Goal: Check status: Check status

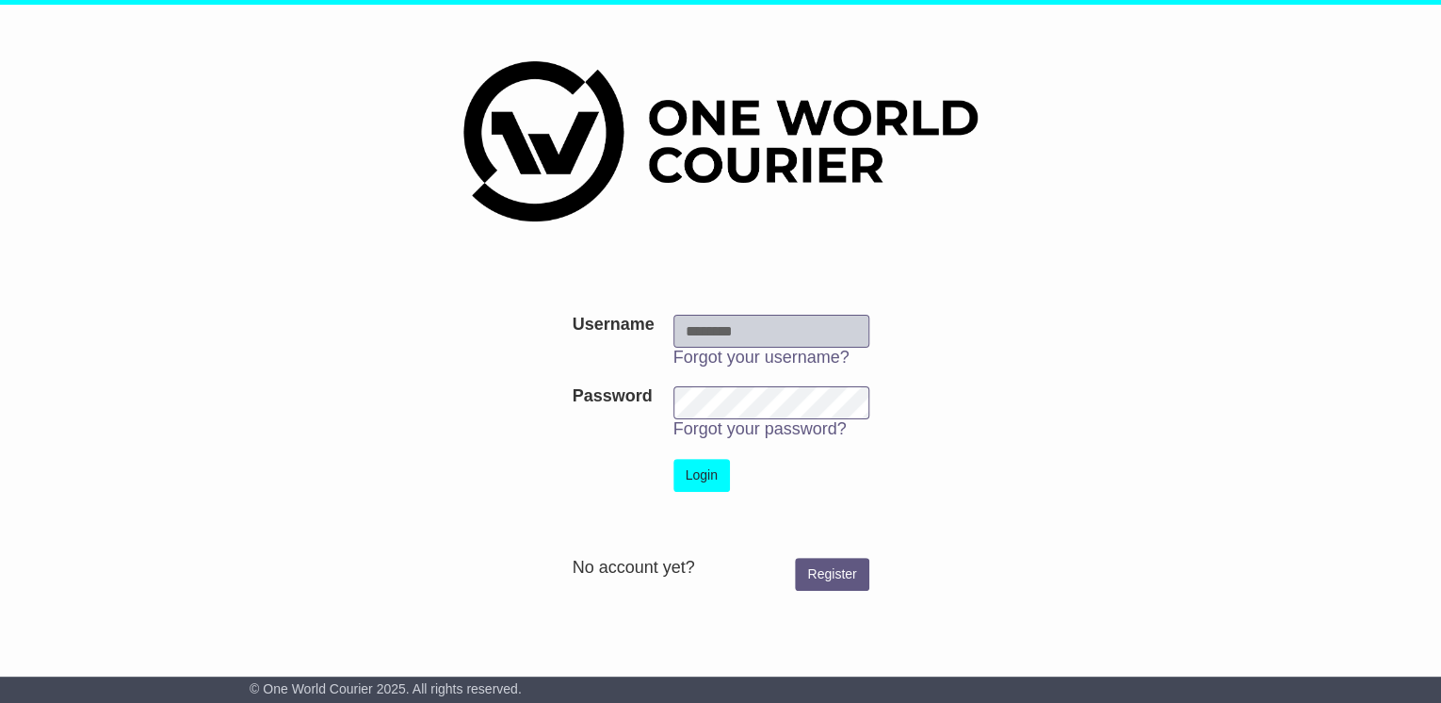
type input "**********"
drag, startPoint x: 701, startPoint y: 473, endPoint x: 888, endPoint y: 502, distance: 189.7
click at [703, 473] on button "Login" at bounding box center [701, 475] width 57 height 33
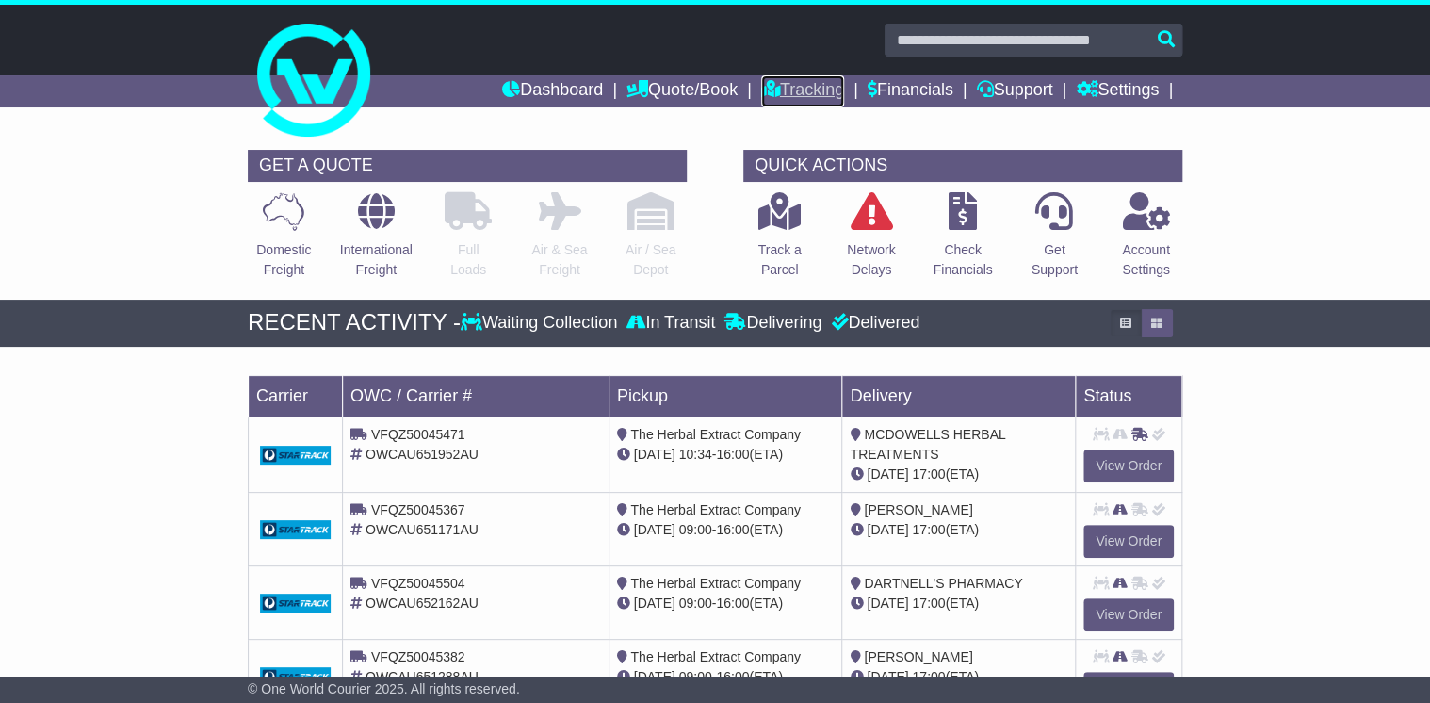
click at [812, 92] on link "Tracking" at bounding box center [802, 91] width 83 height 32
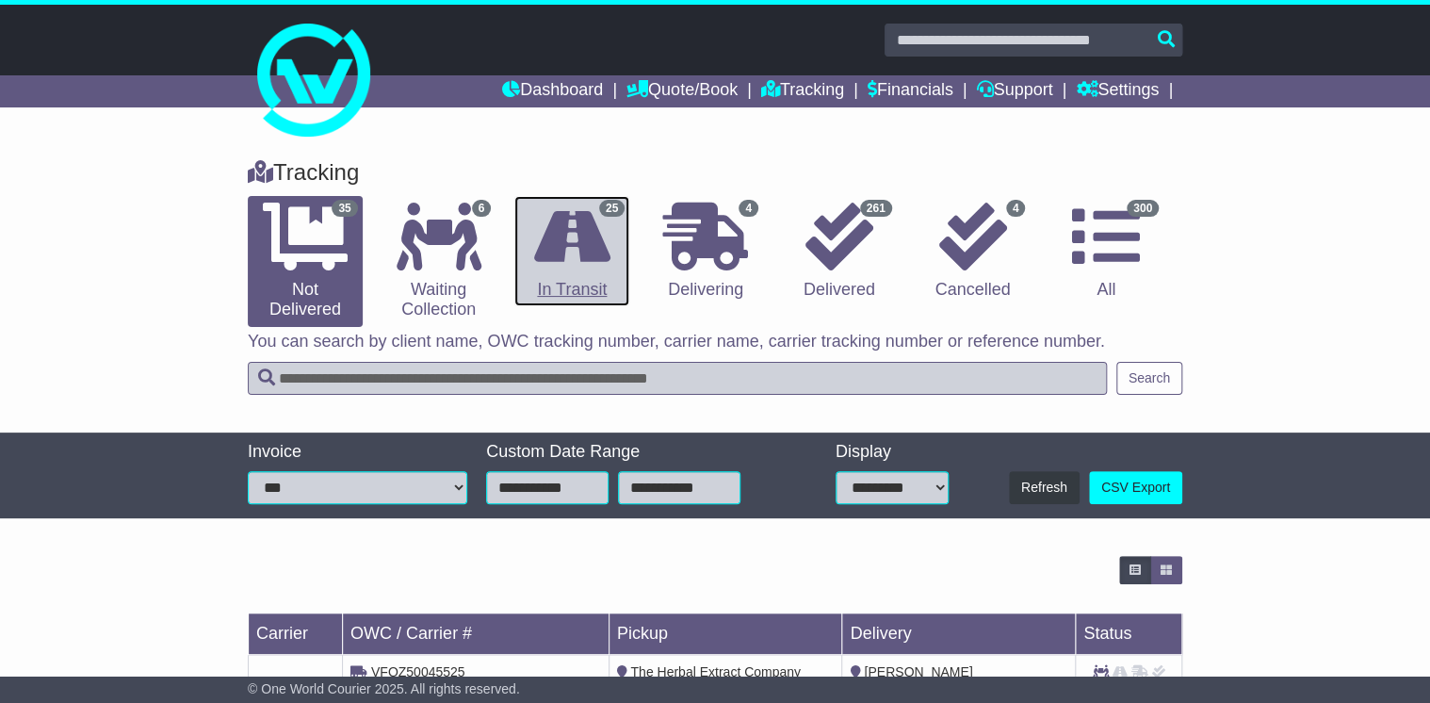
click at [573, 249] on icon at bounding box center [572, 237] width 76 height 68
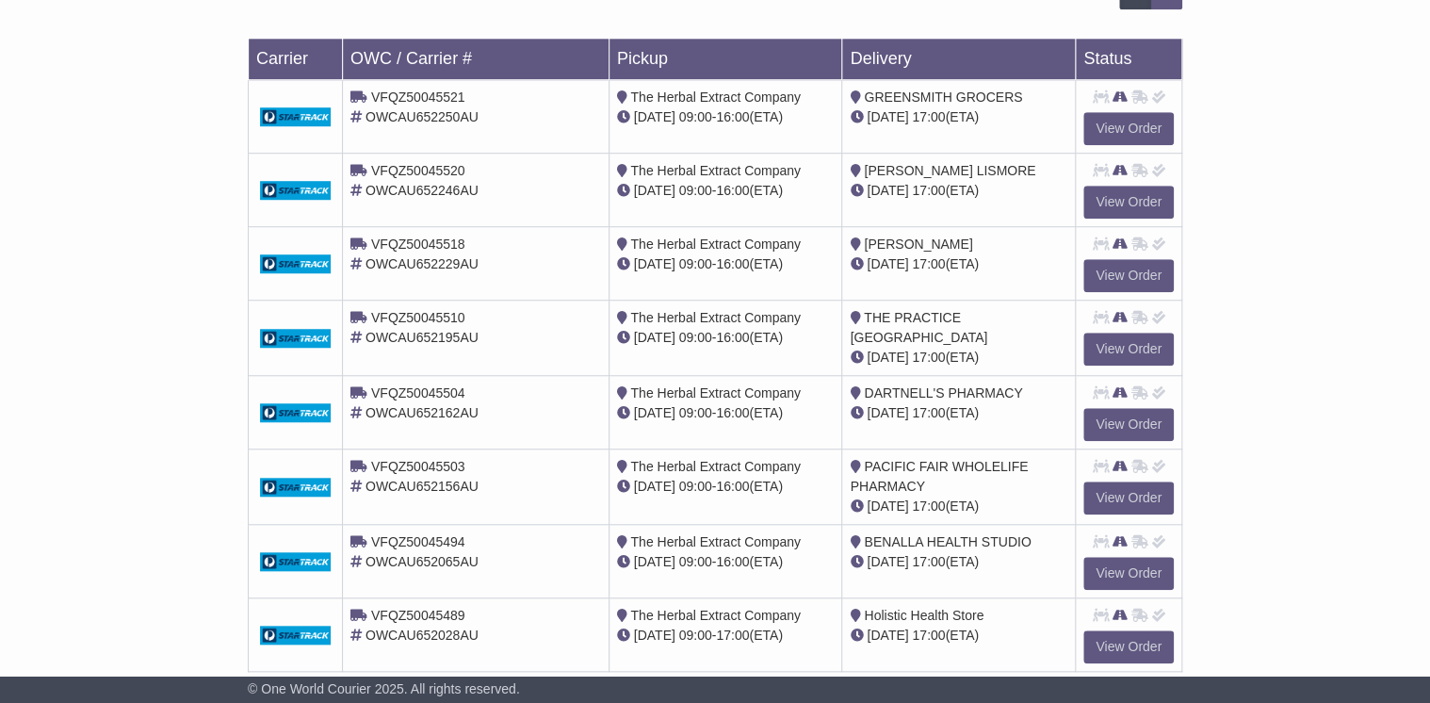
scroll to position [686, 0]
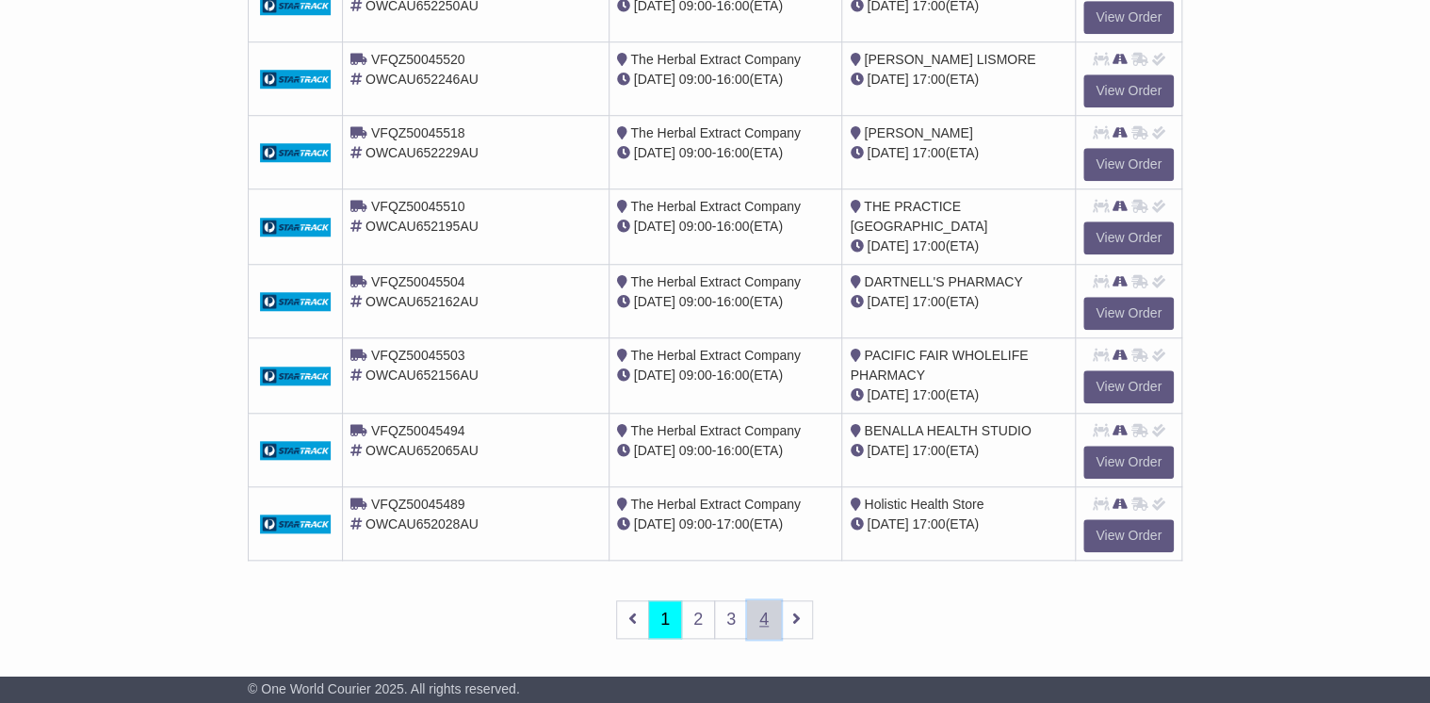
click at [761, 604] on link "4" at bounding box center [764, 619] width 34 height 39
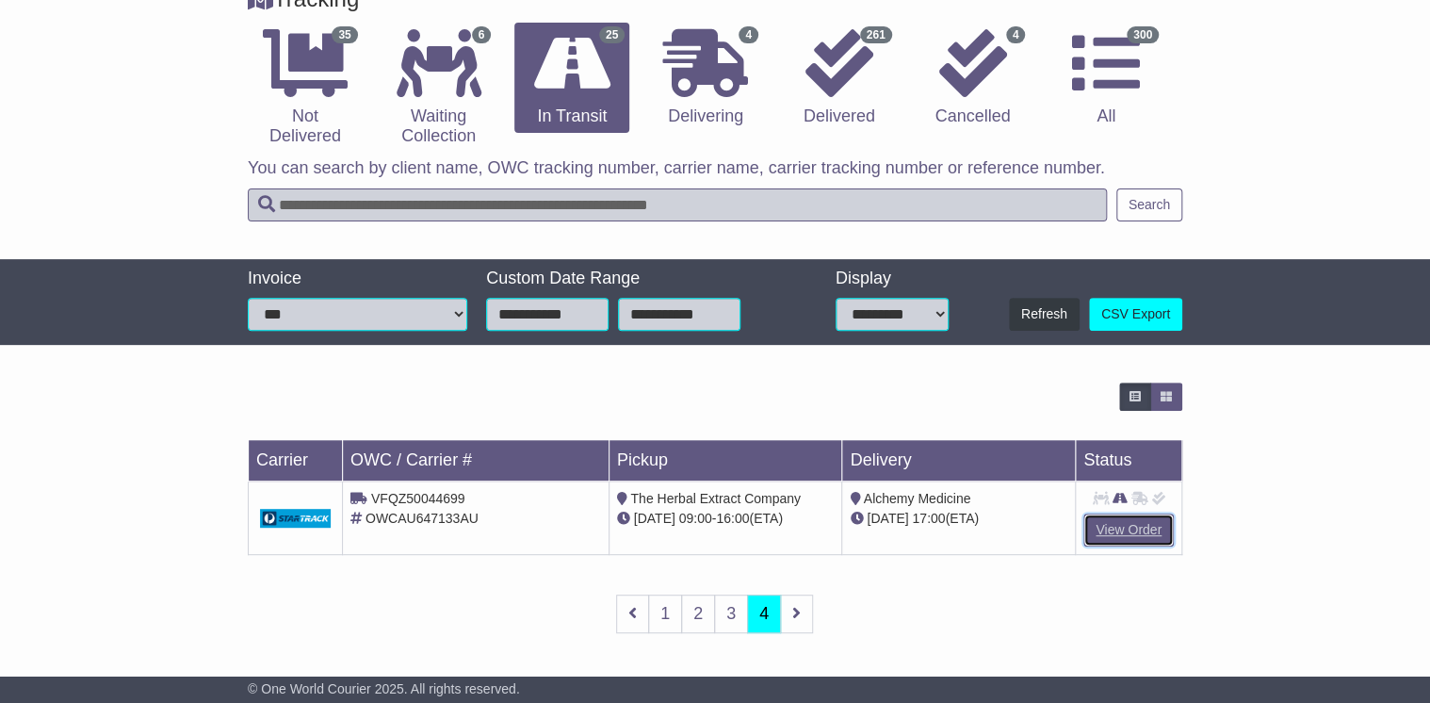
click at [1122, 527] on link "View Order" at bounding box center [1128, 529] width 90 height 33
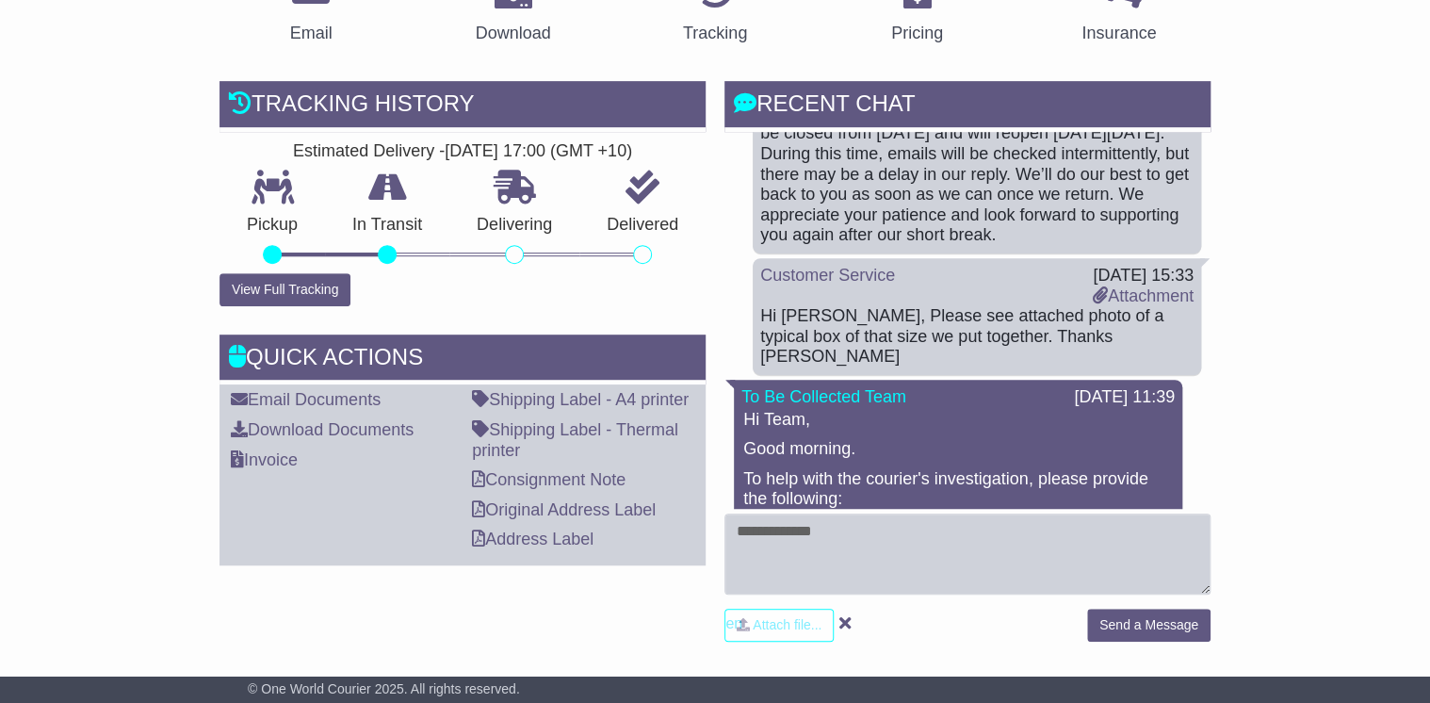
scroll to position [1281, 0]
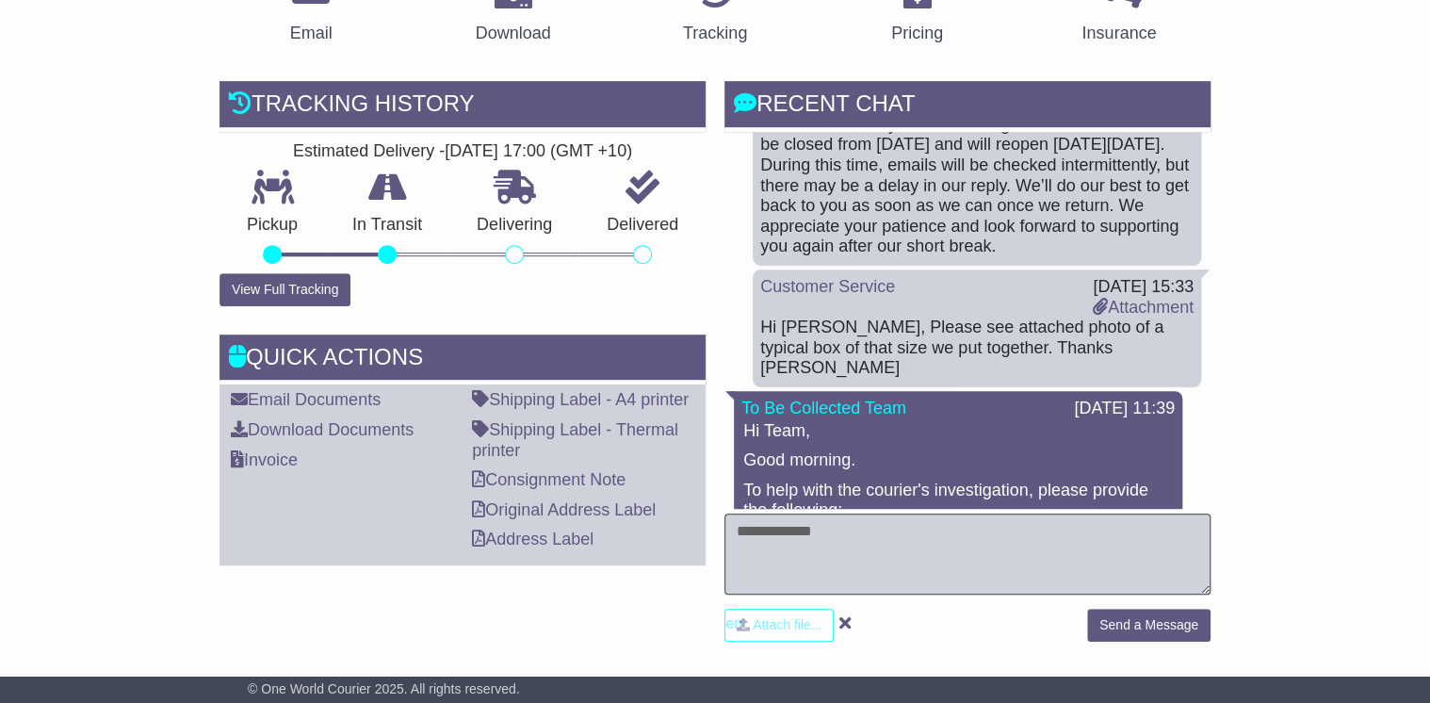
click at [776, 544] on textarea at bounding box center [967, 553] width 486 height 81
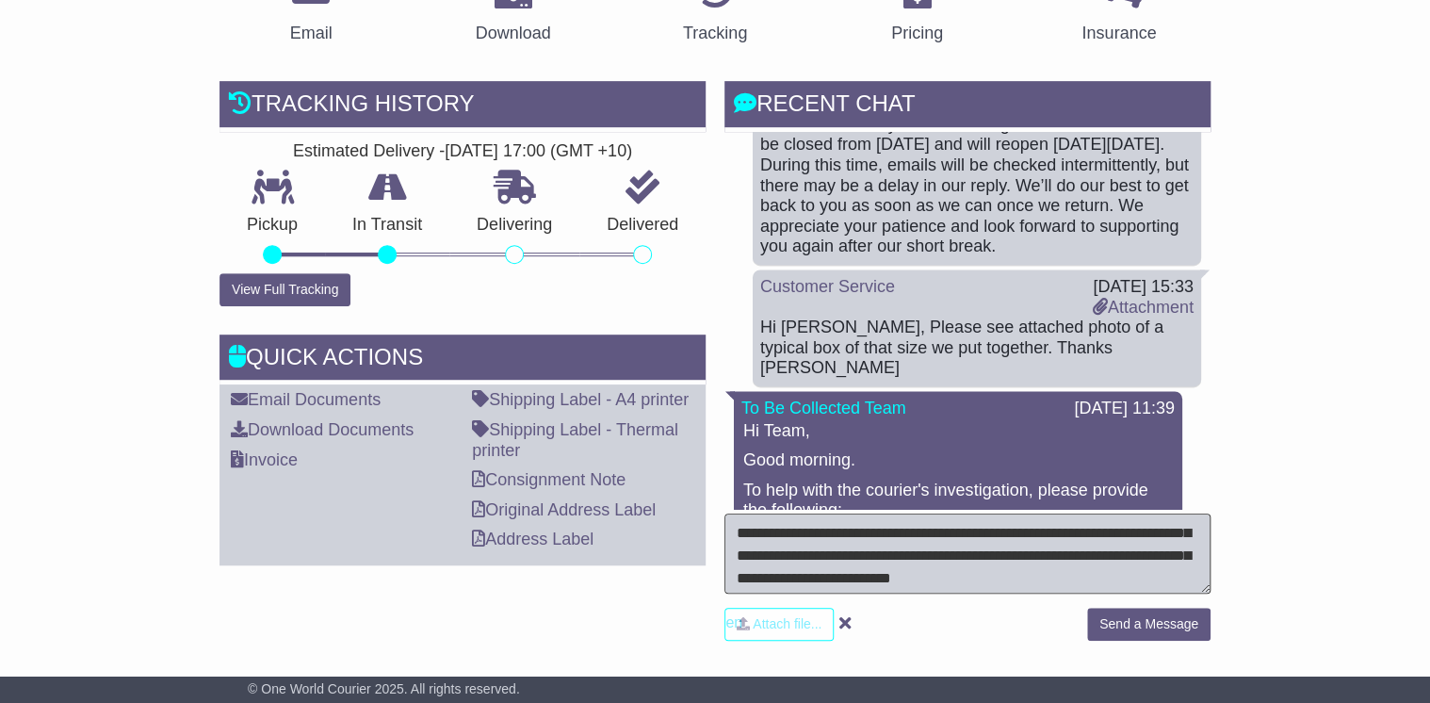
scroll to position [23, 0]
type textarea "**********"
click at [1127, 627] on button "Send a Message" at bounding box center [1148, 624] width 123 height 33
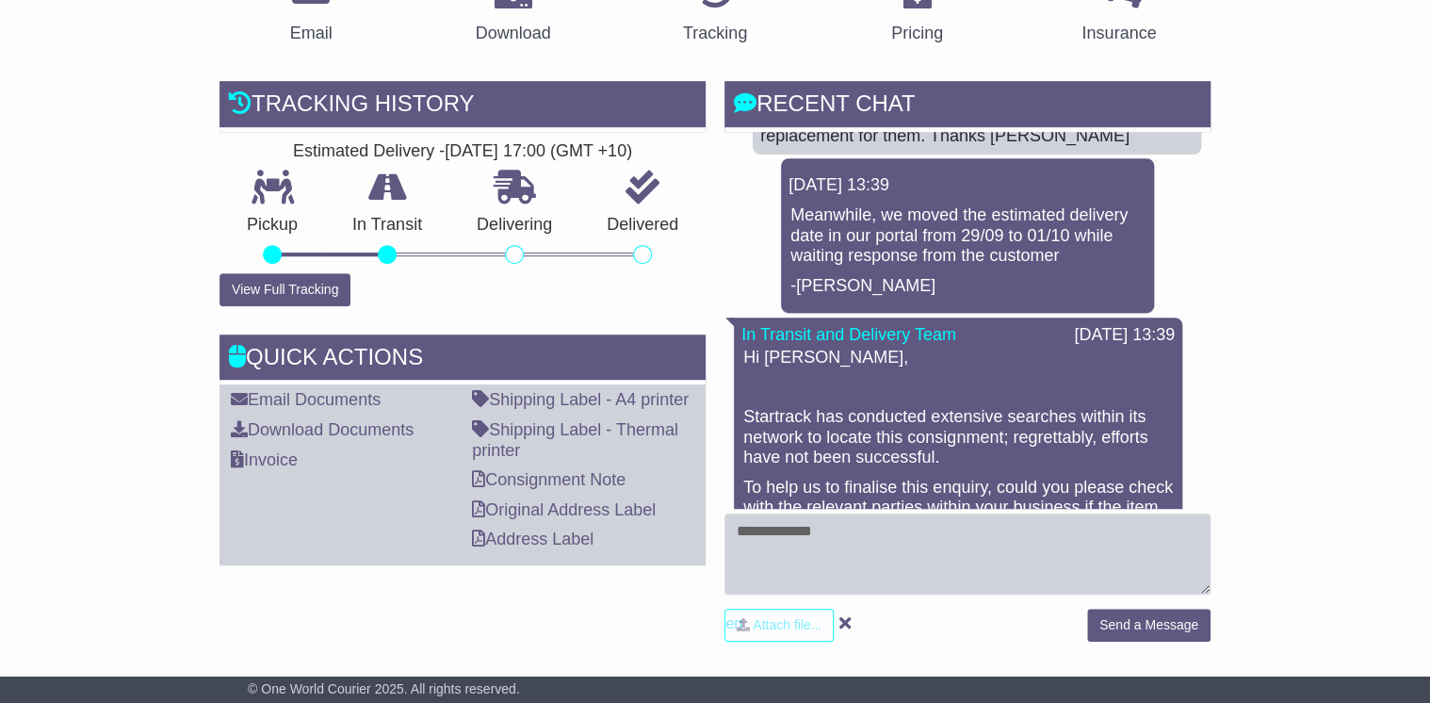
scroll to position [0, 0]
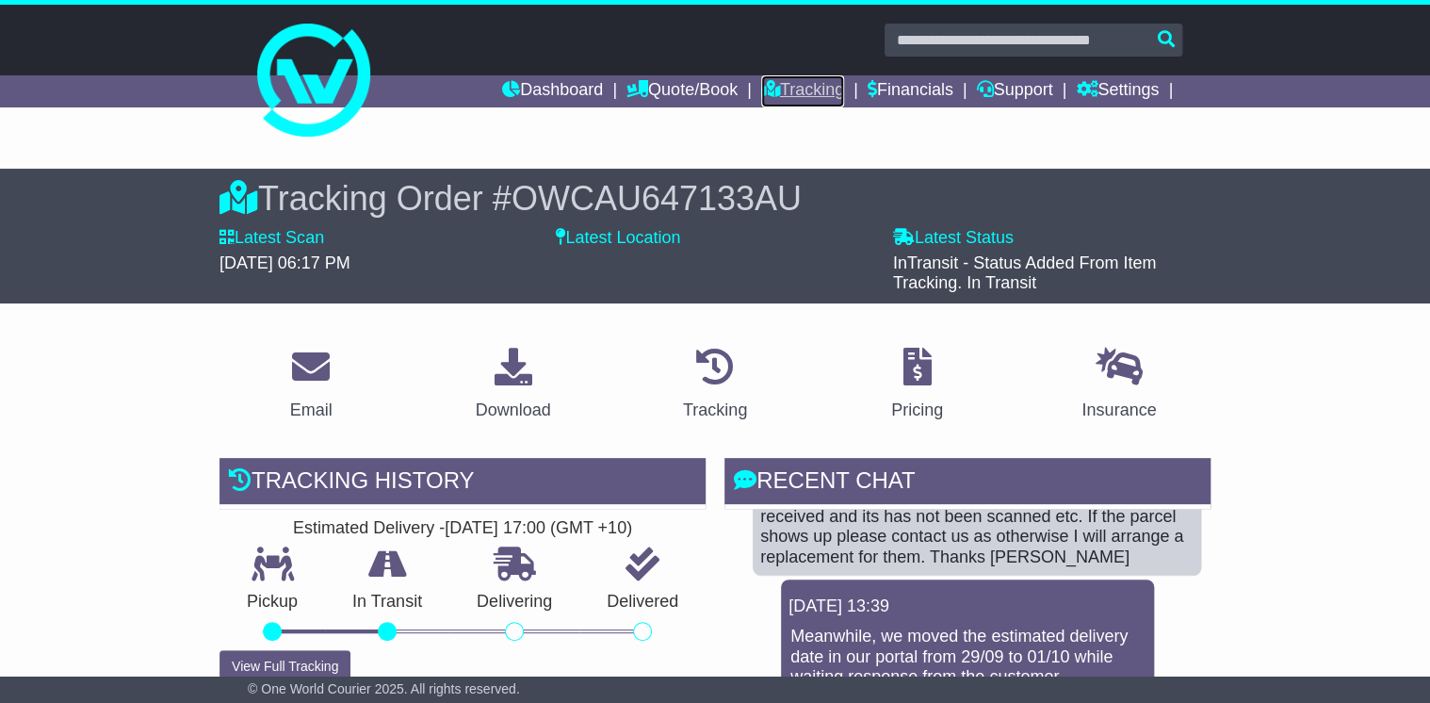
click at [810, 90] on link "Tracking" at bounding box center [802, 91] width 83 height 32
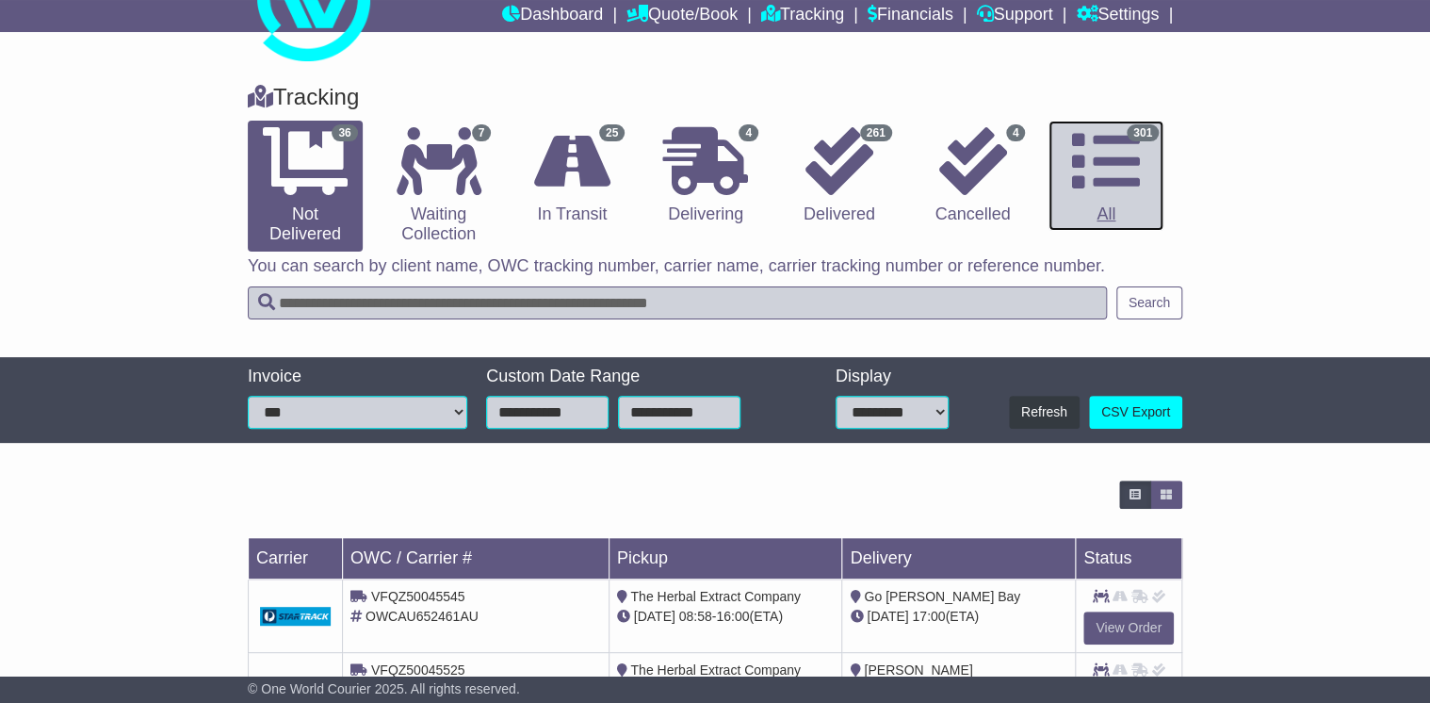
click at [1102, 170] on icon at bounding box center [1106, 161] width 68 height 68
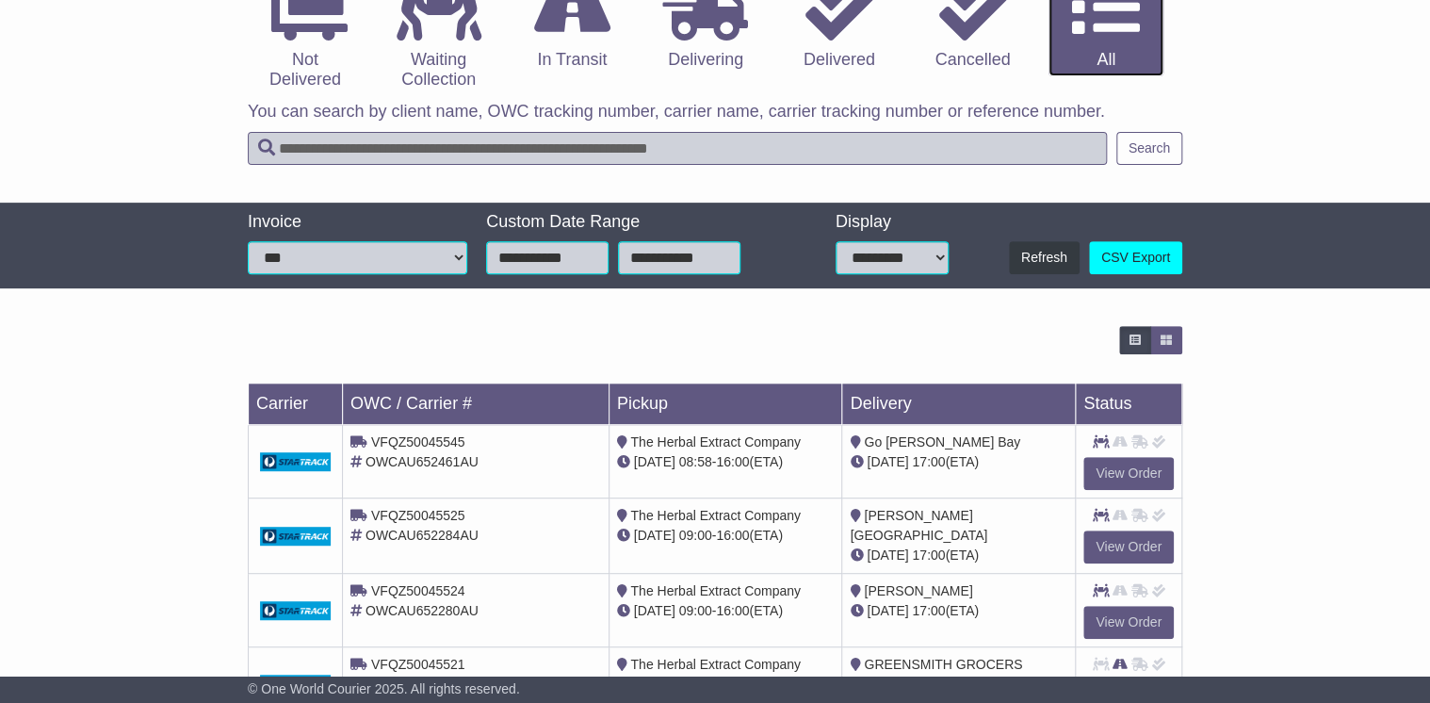
scroll to position [452, 0]
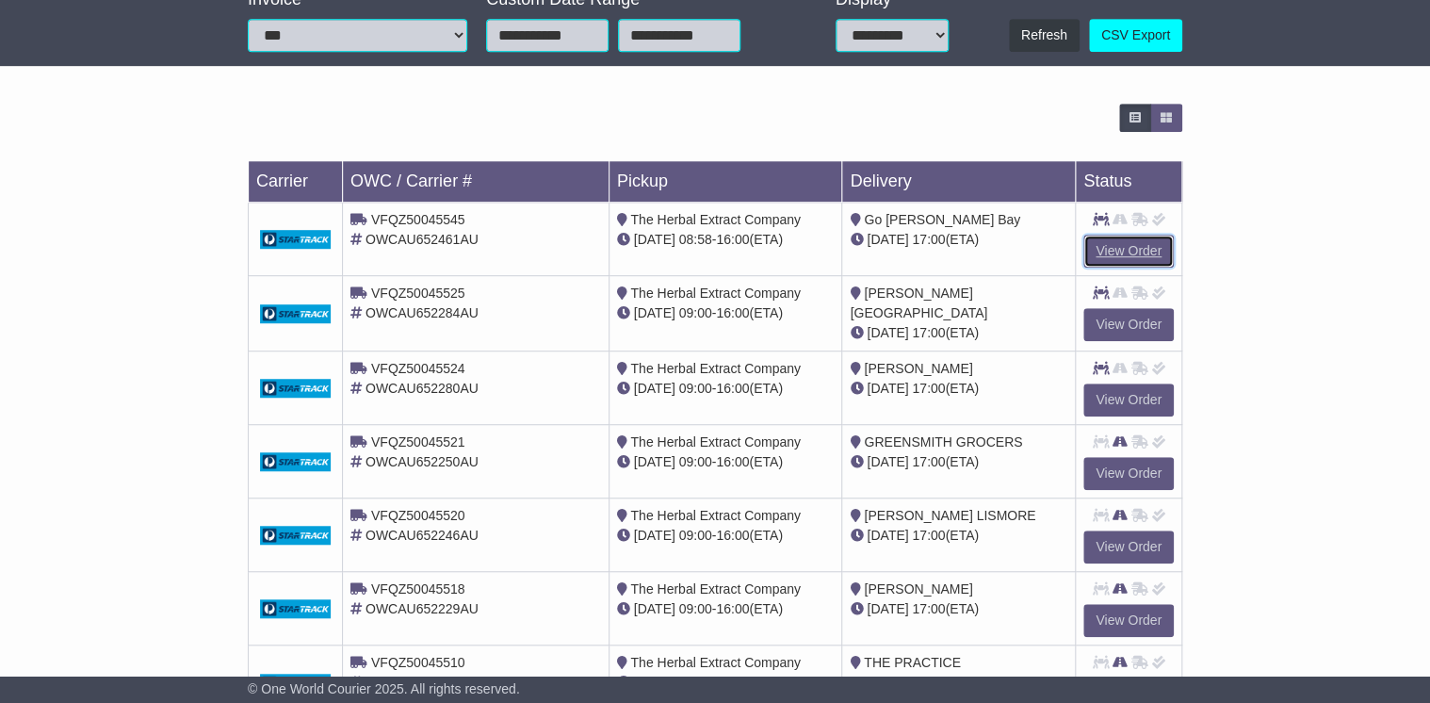
click at [1144, 250] on link "View Order" at bounding box center [1128, 251] width 90 height 33
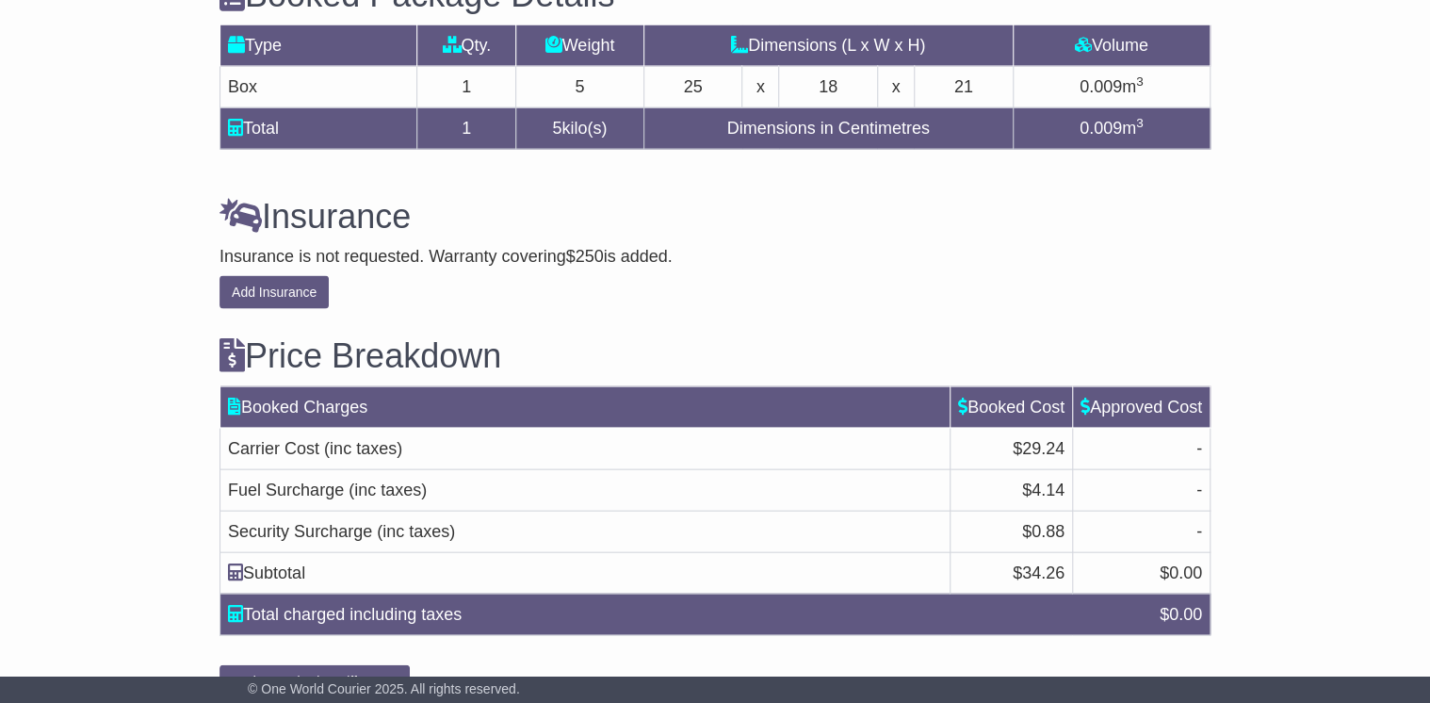
scroll to position [1814, 0]
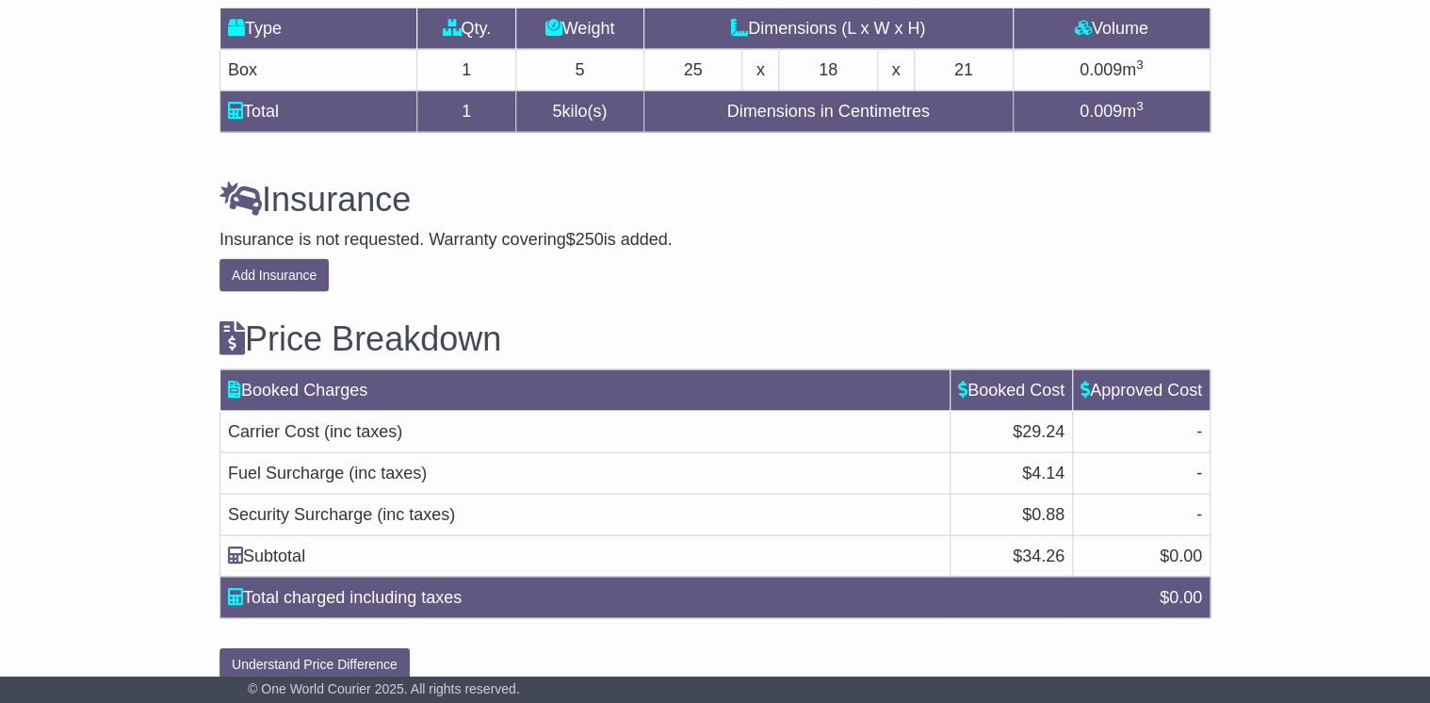
click at [977, 648] on div "Price Breakdown Booked Charges Booked Cost Approved Cost Carrier Cost (inc taxe…" at bounding box center [715, 486] width 1010 height 389
click at [1000, 651] on div "Price Breakdown Booked Charges Booked Cost Approved Cost Carrier Cost (inc taxe…" at bounding box center [715, 486] width 1010 height 389
click at [1018, 646] on div "Price Breakdown Booked Charges Booked Cost Approved Cost Carrier Cost (inc taxe…" at bounding box center [715, 486] width 1010 height 389
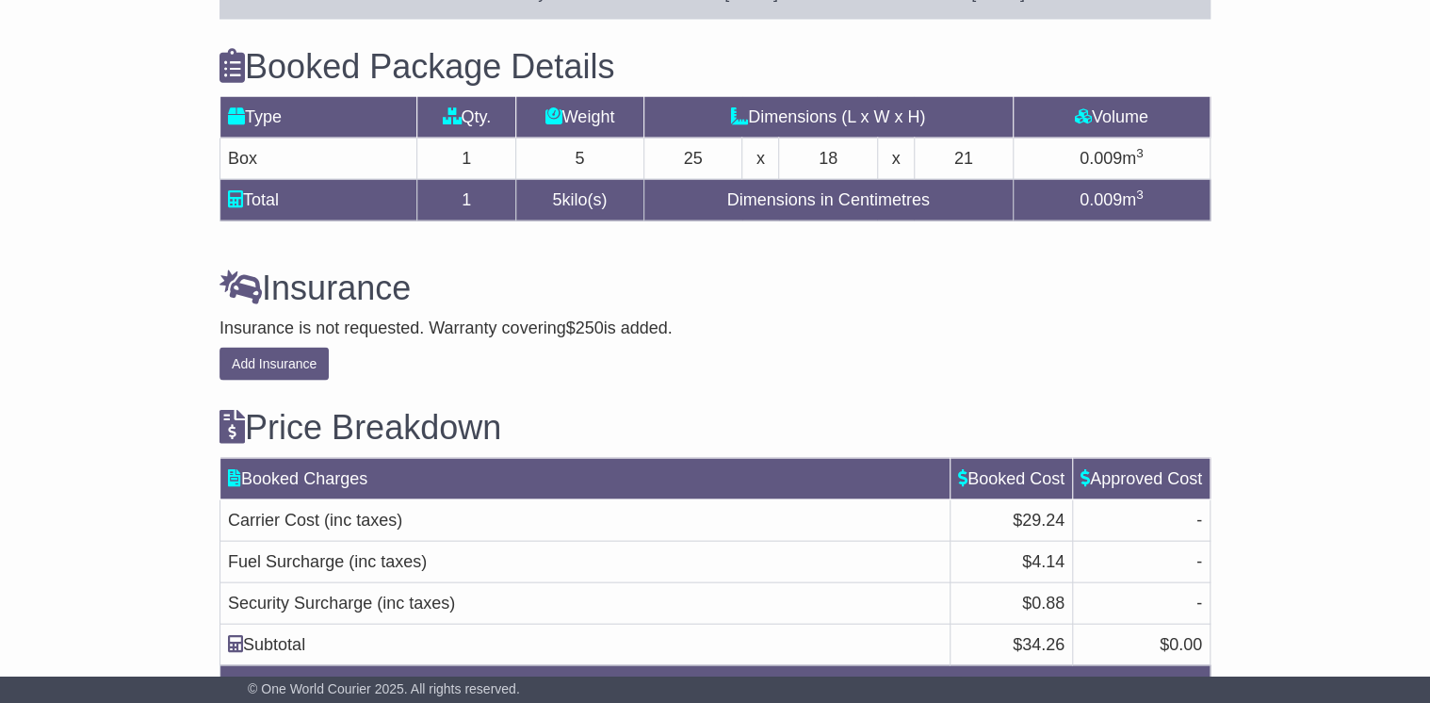
scroll to position [1739, 0]
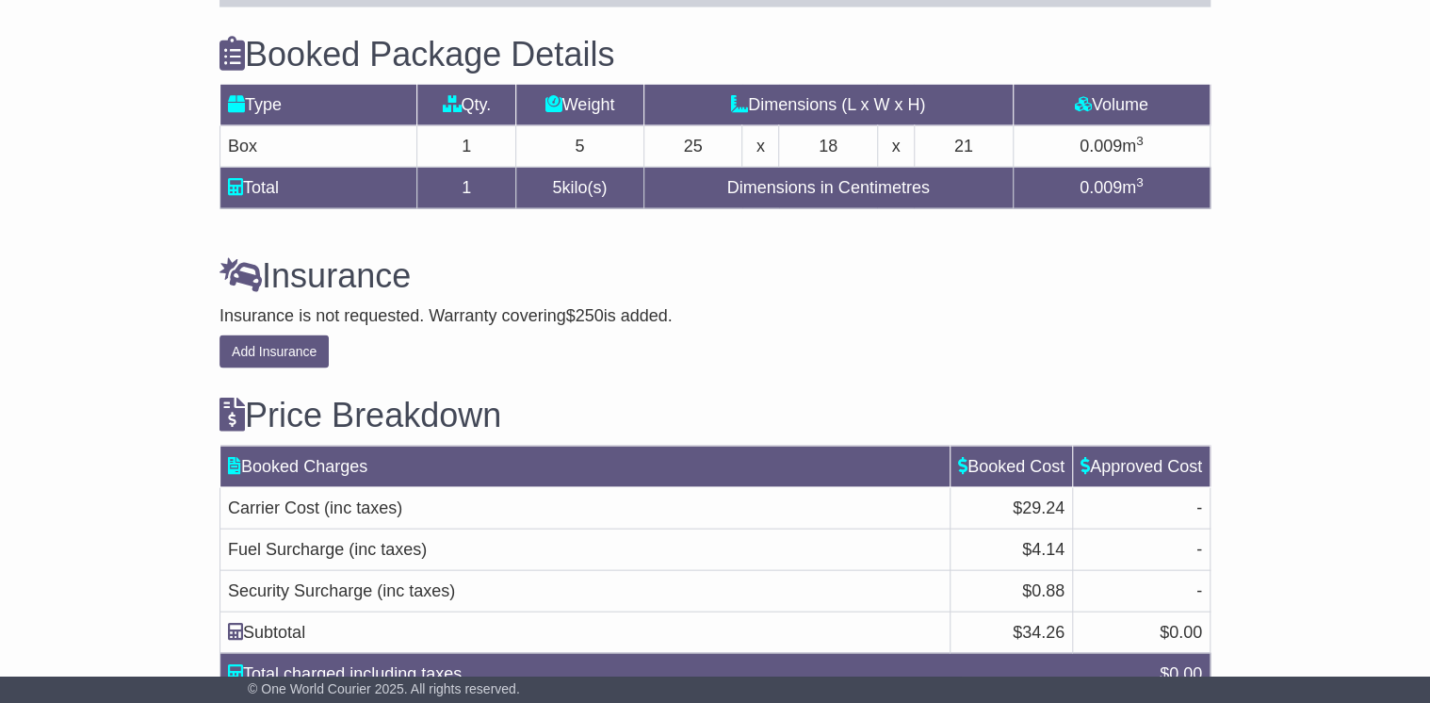
click at [1062, 610] on td "$ 34.26" at bounding box center [1010, 630] width 122 height 41
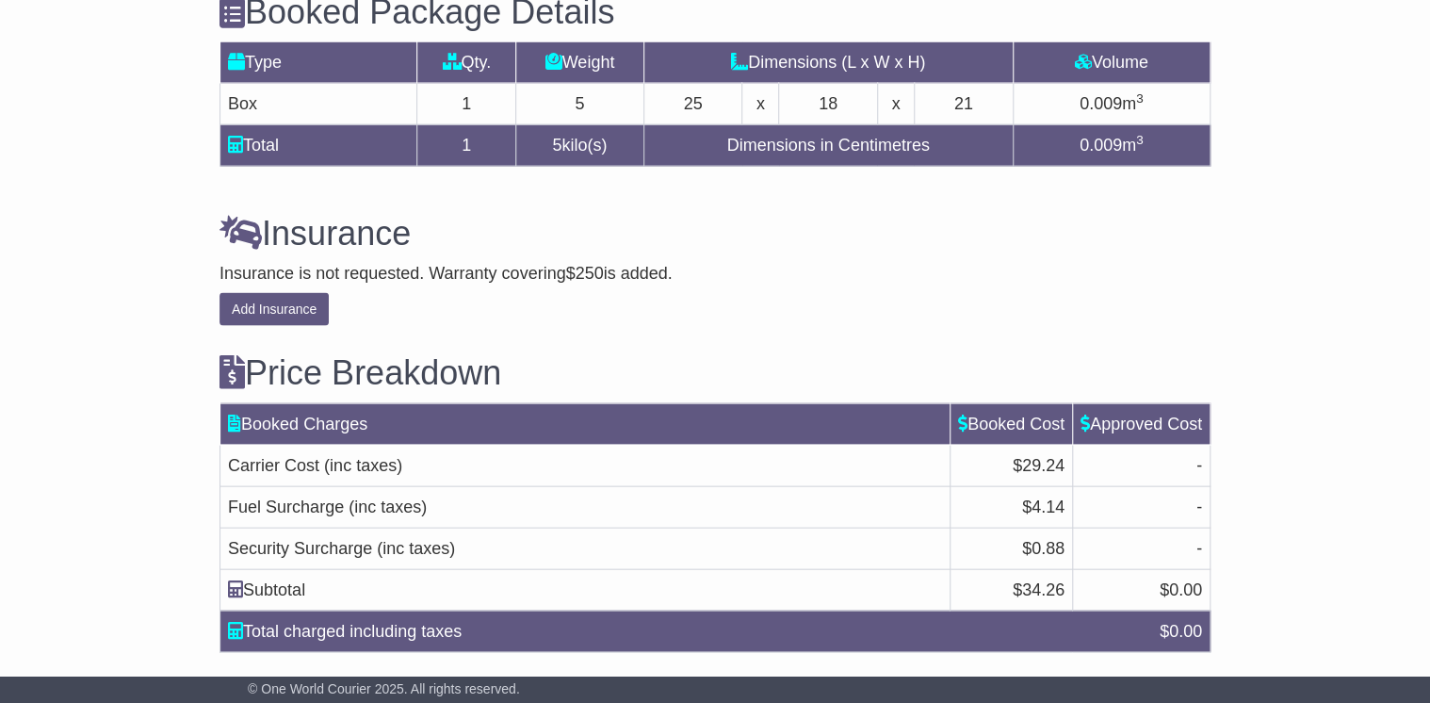
scroll to position [1814, 0]
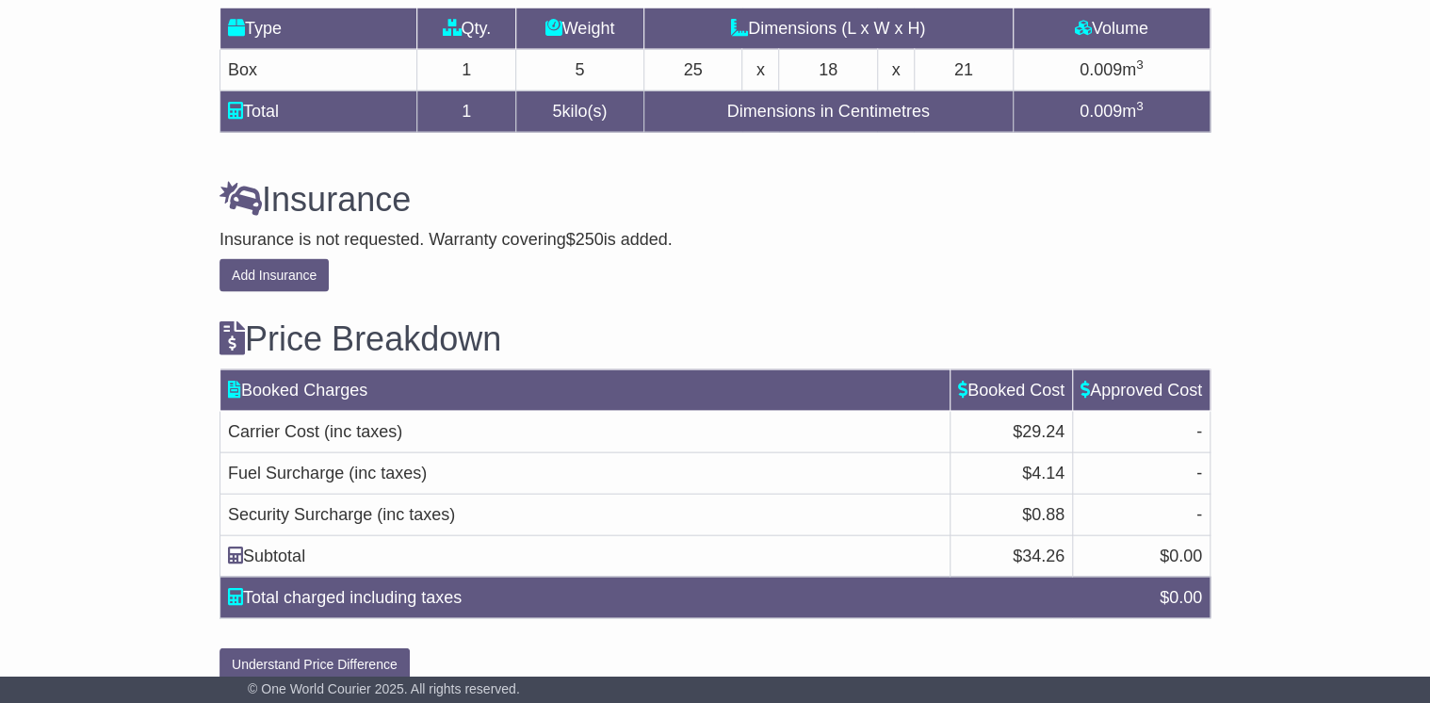
click at [1060, 546] on span "34.26" at bounding box center [1043, 555] width 42 height 19
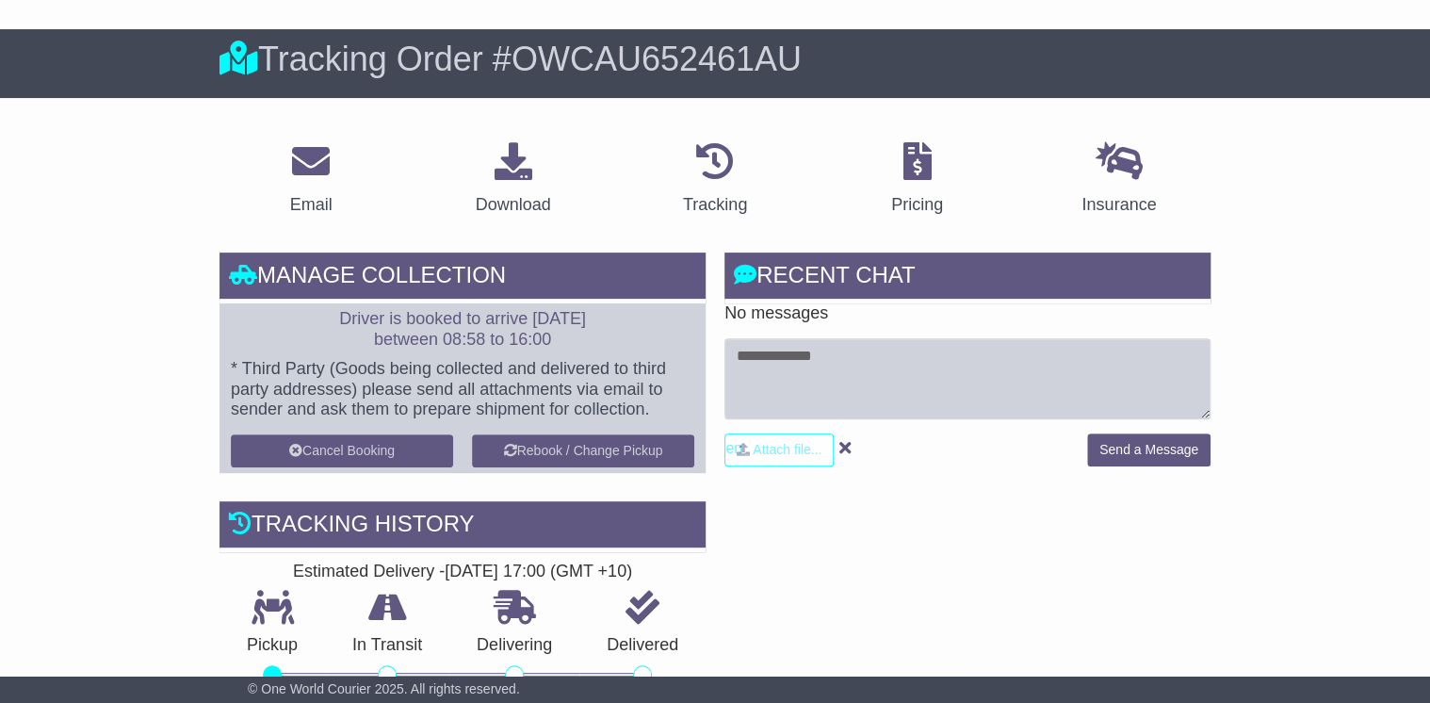
scroll to position [0, 0]
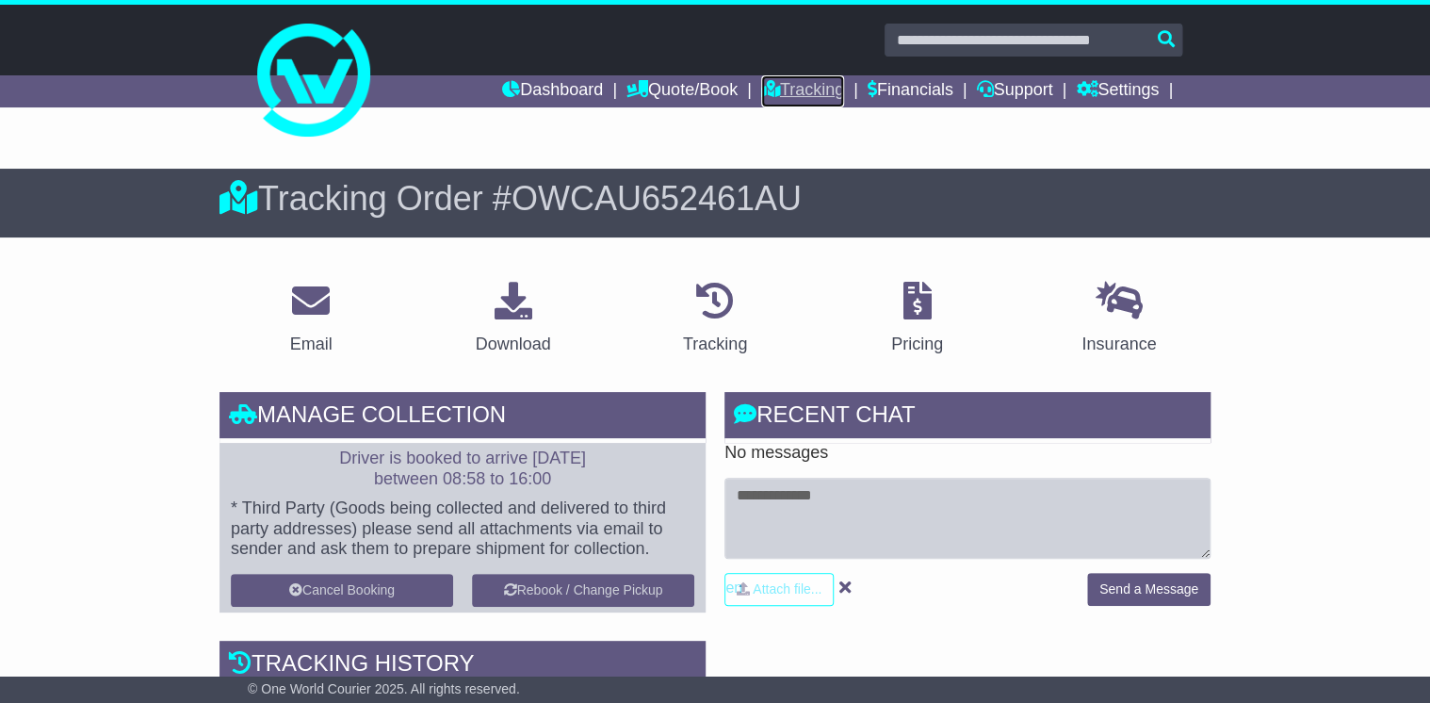
click at [805, 92] on link "Tracking" at bounding box center [802, 91] width 83 height 32
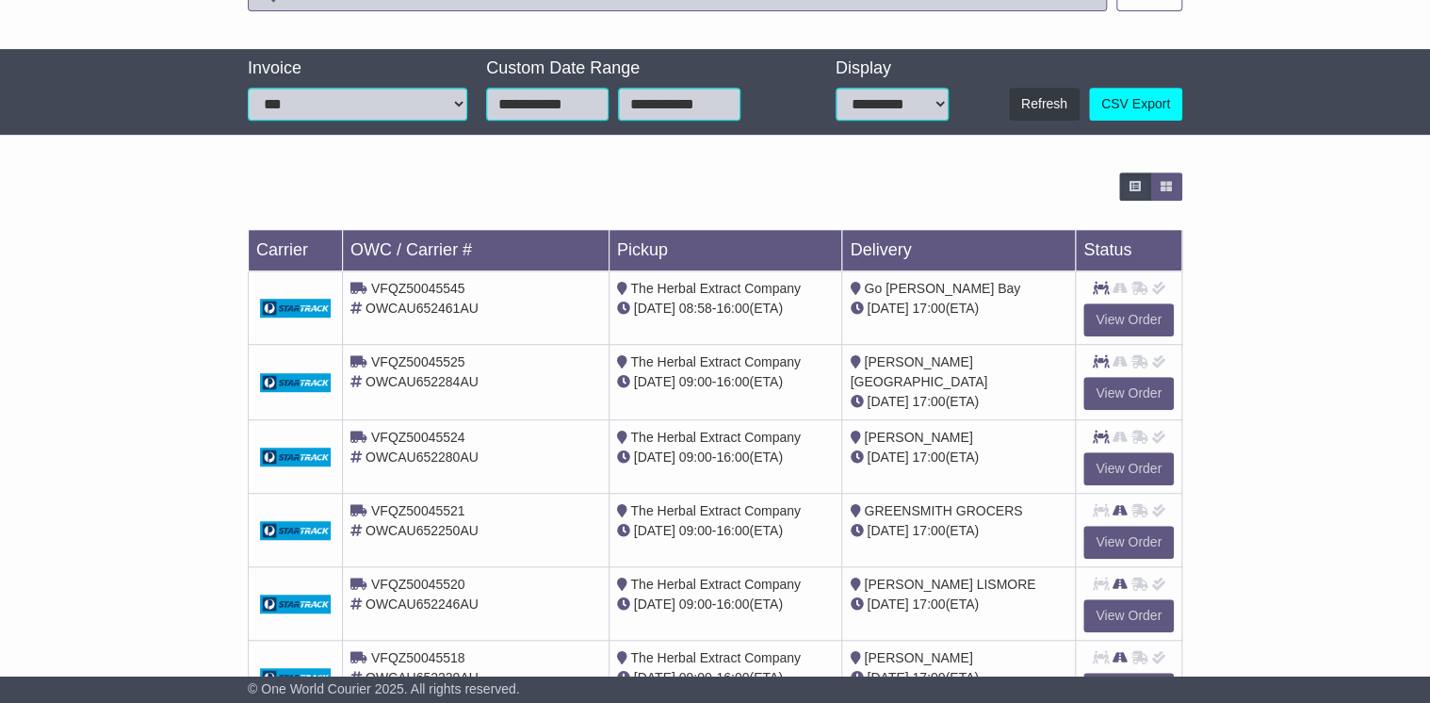
scroll to position [452, 0]
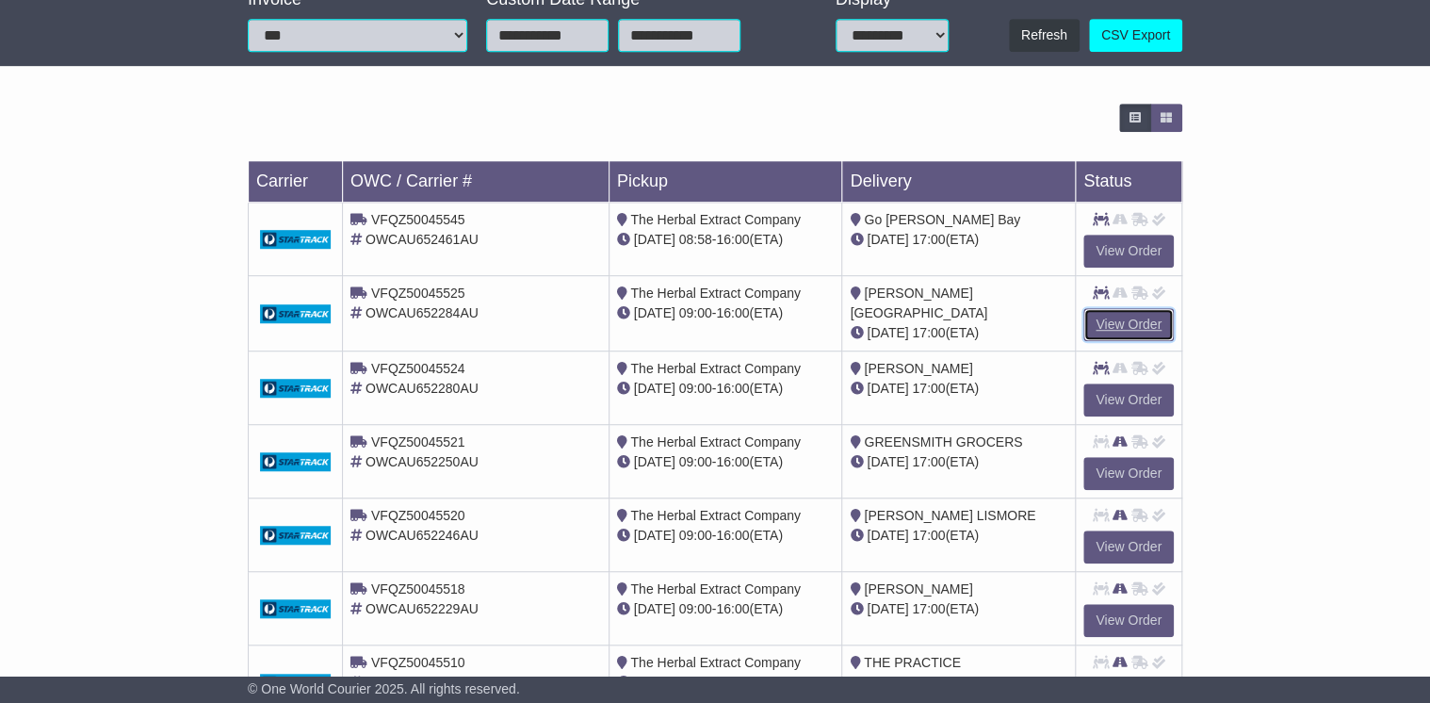
click at [1134, 317] on link "View Order" at bounding box center [1128, 324] width 90 height 33
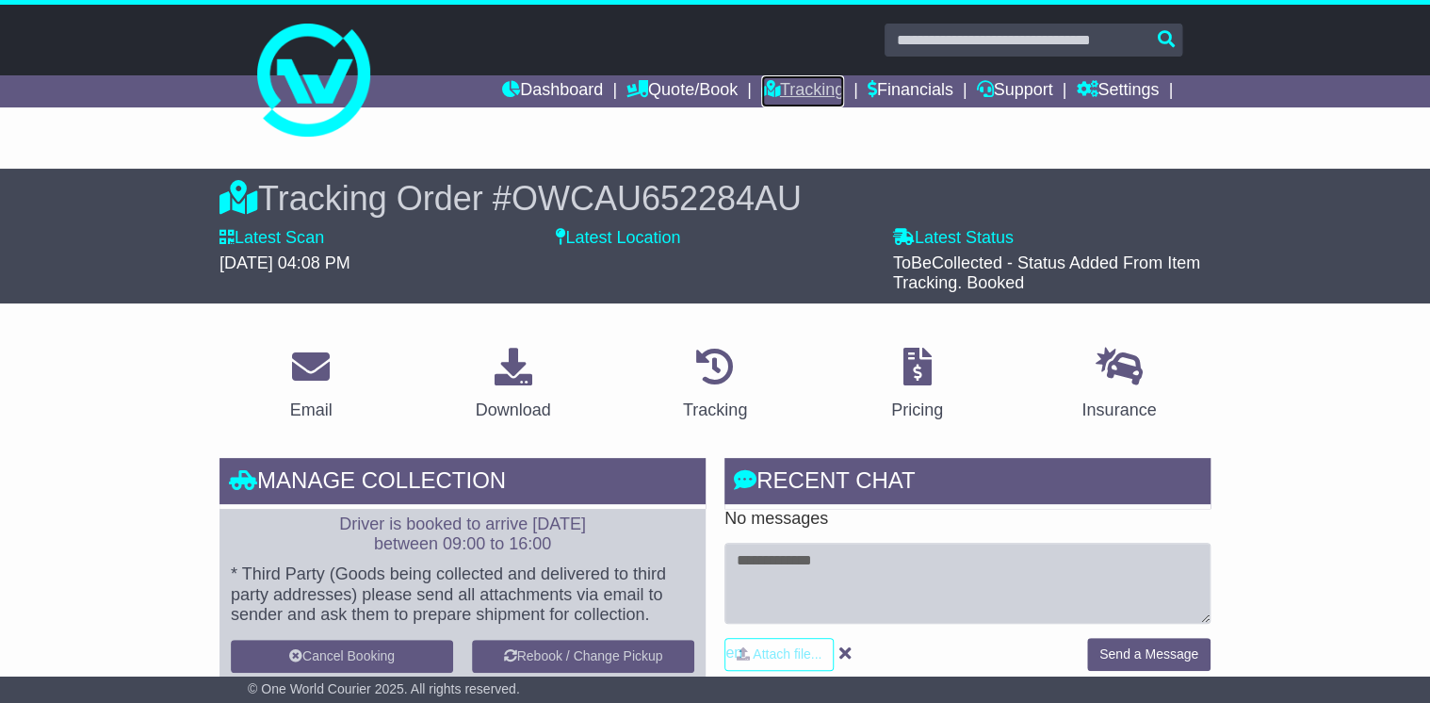
click at [792, 91] on link "Tracking" at bounding box center [802, 91] width 83 height 32
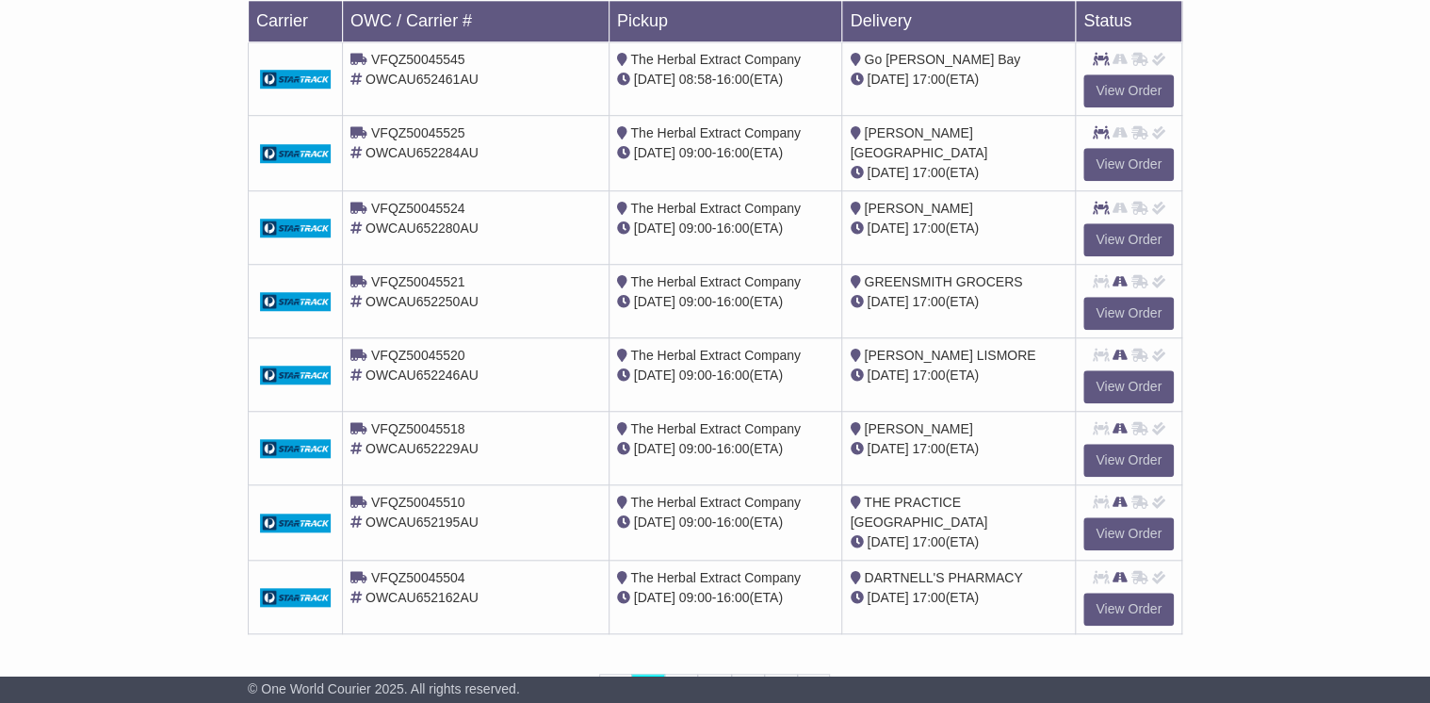
scroll to position [684, 0]
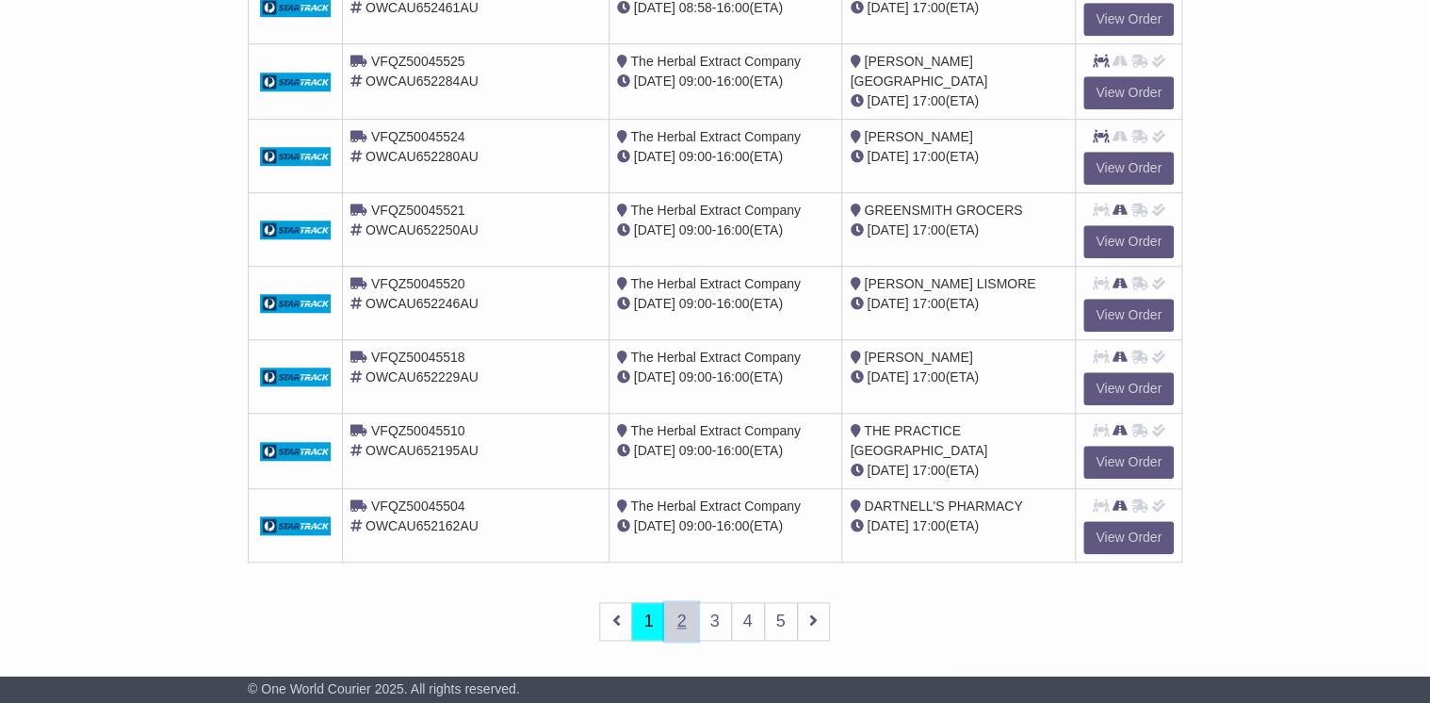
click at [685, 610] on link "2" at bounding box center [681, 621] width 34 height 39
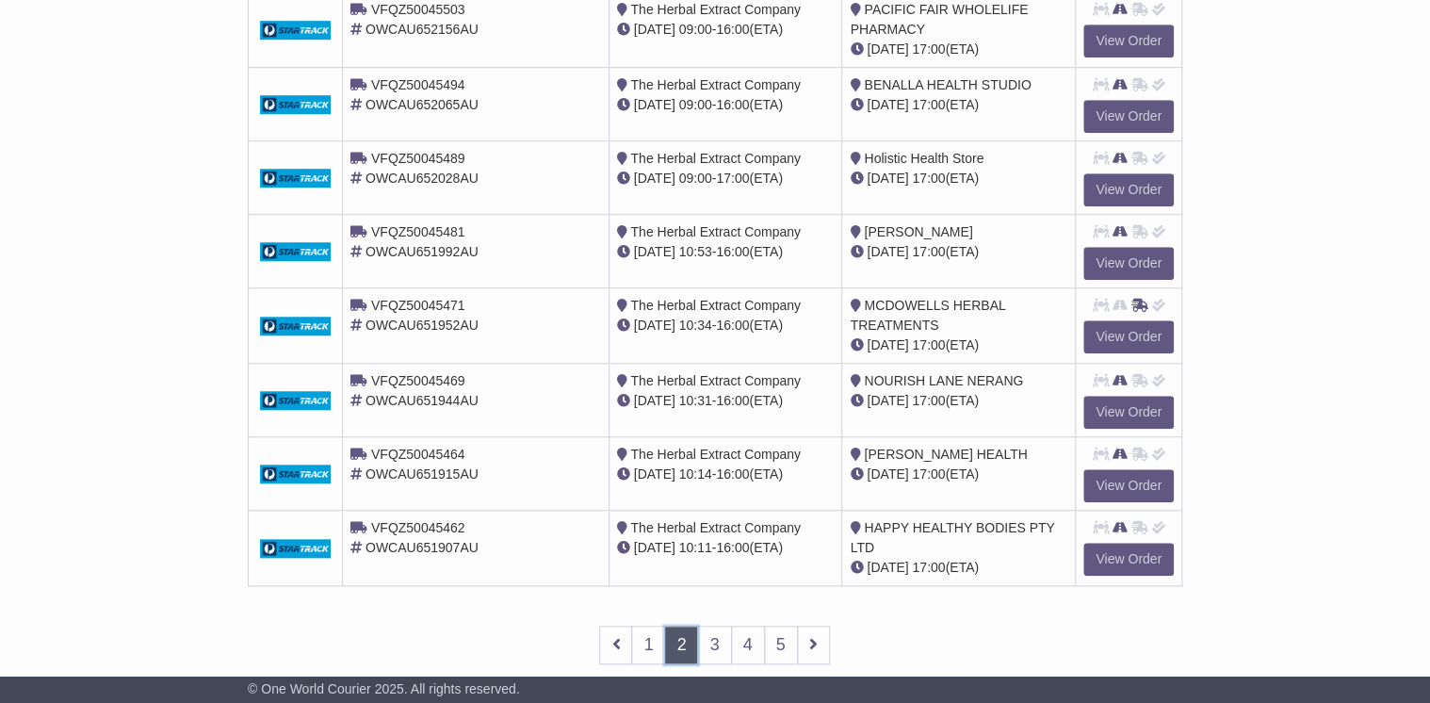
scroll to position [689, 0]
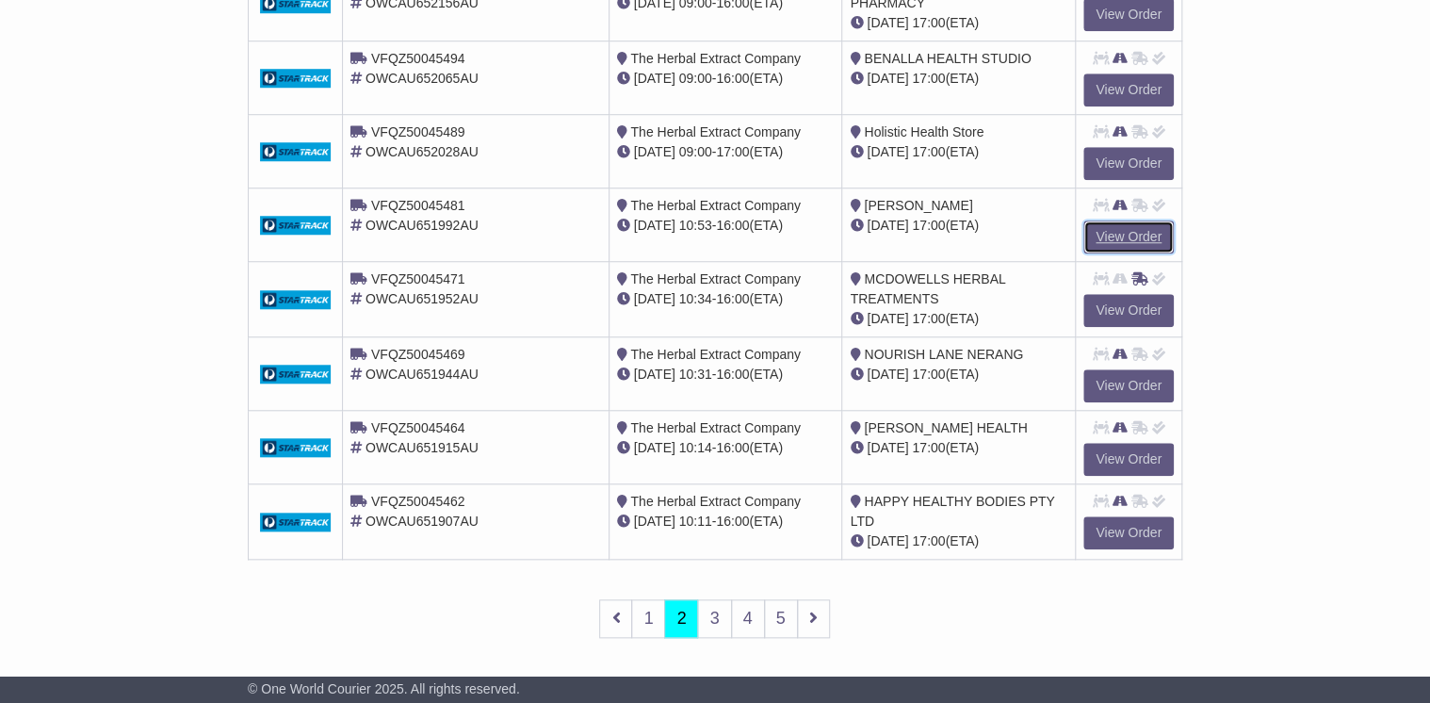
click at [1123, 234] on link "View Order" at bounding box center [1128, 236] width 90 height 33
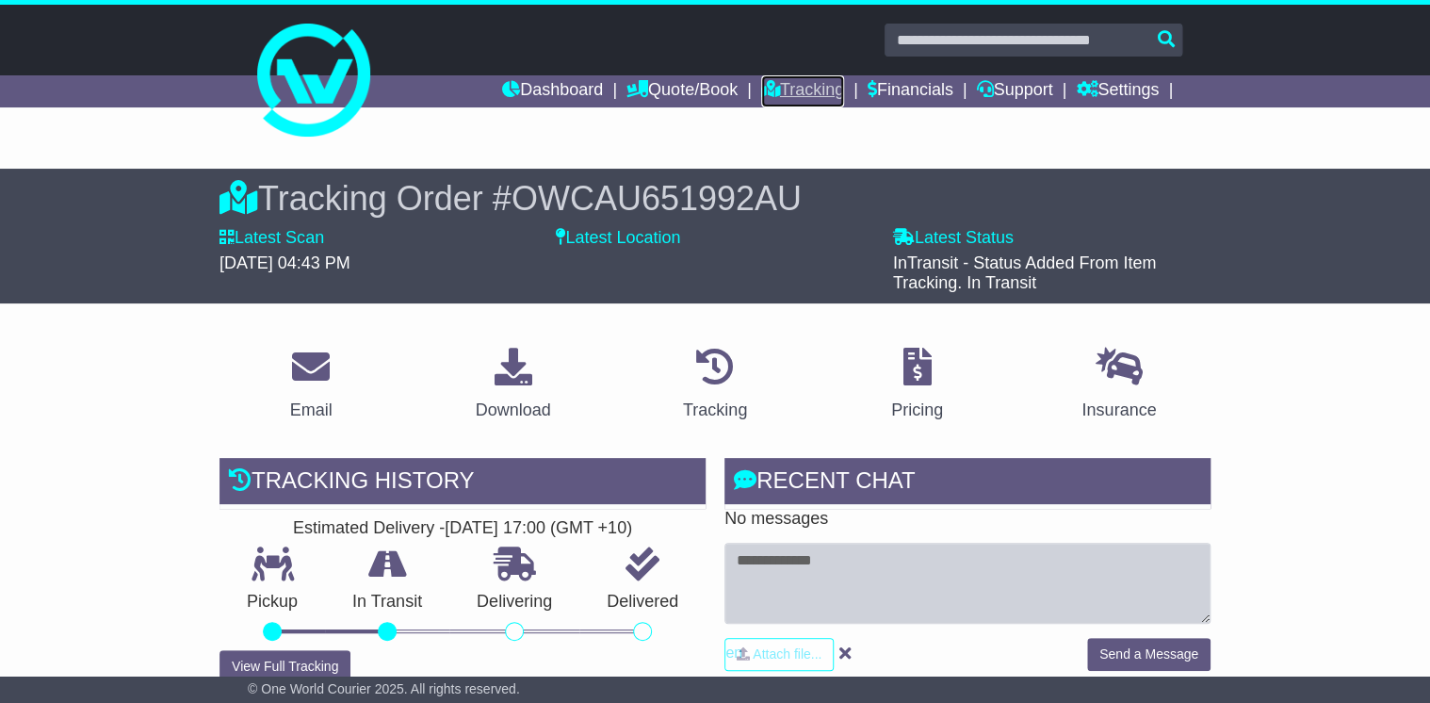
drag, startPoint x: 787, startPoint y: 89, endPoint x: 982, endPoint y: 170, distance: 211.1
click at [788, 89] on link "Tracking" at bounding box center [802, 91] width 83 height 32
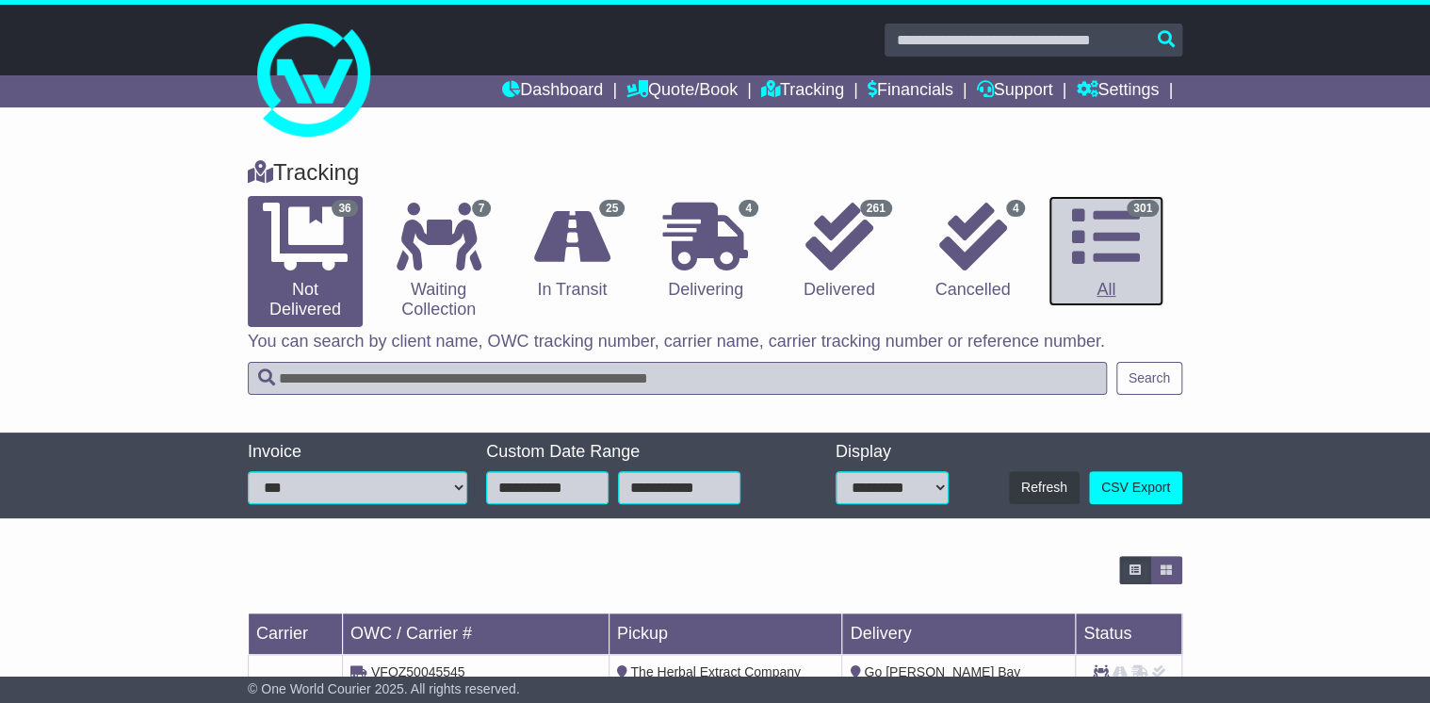
click at [1120, 247] on icon at bounding box center [1106, 237] width 68 height 68
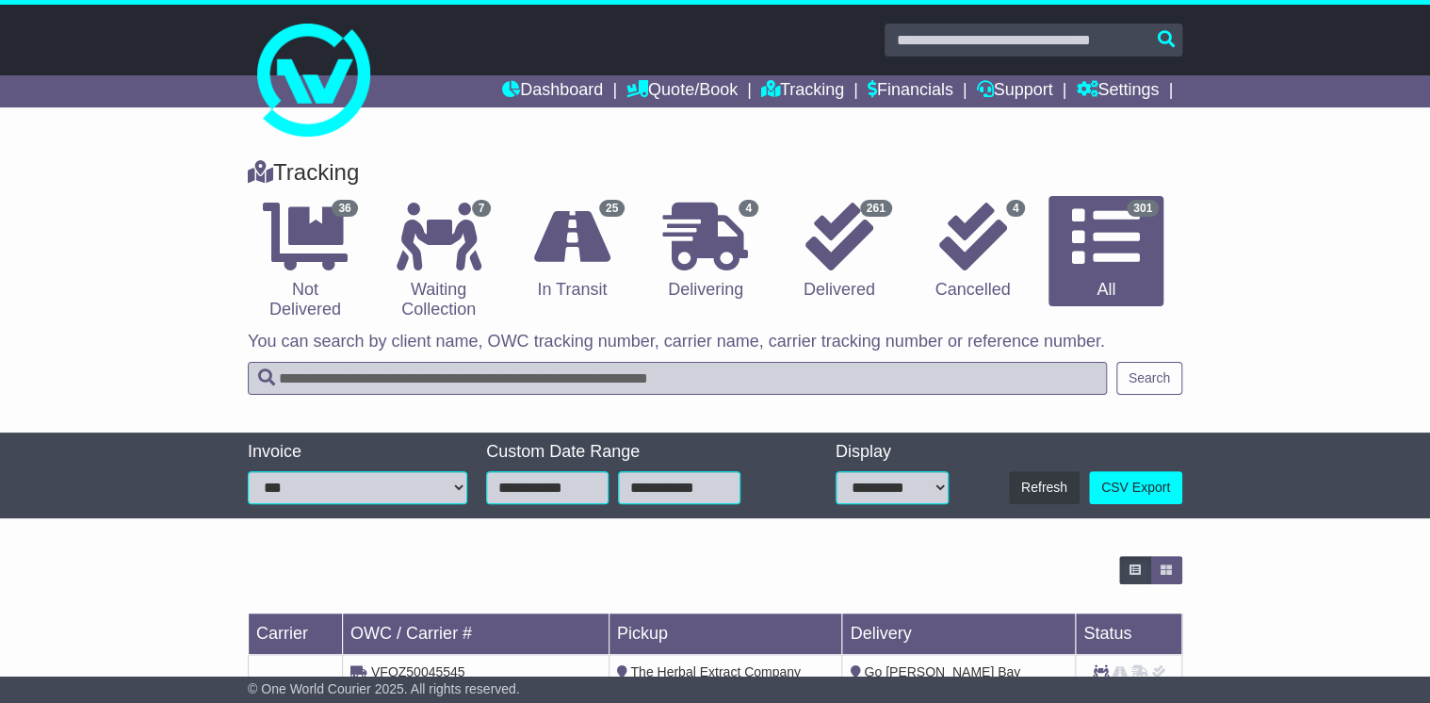
click at [376, 373] on input "text" at bounding box center [677, 378] width 859 height 33
type input "**********"
click at [1145, 372] on button "Search" at bounding box center [1149, 378] width 66 height 33
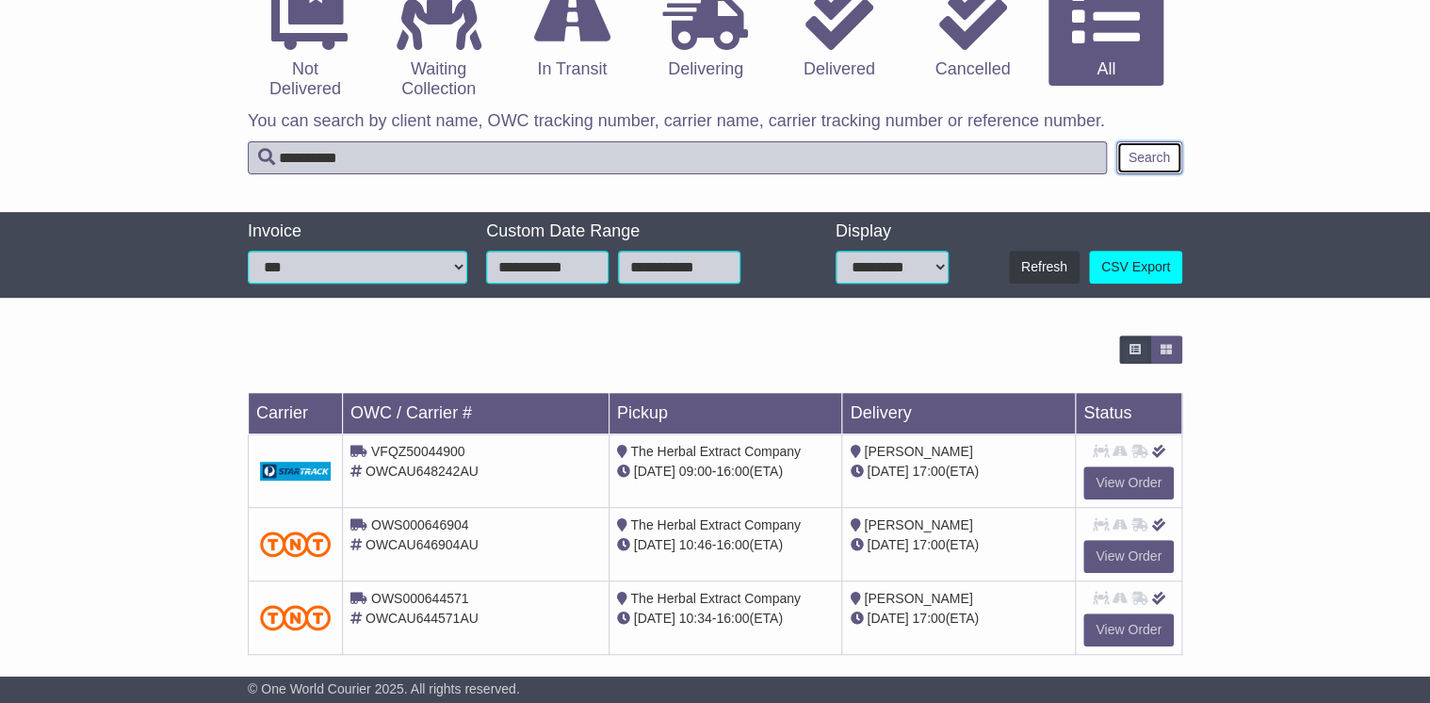
scroll to position [226, 0]
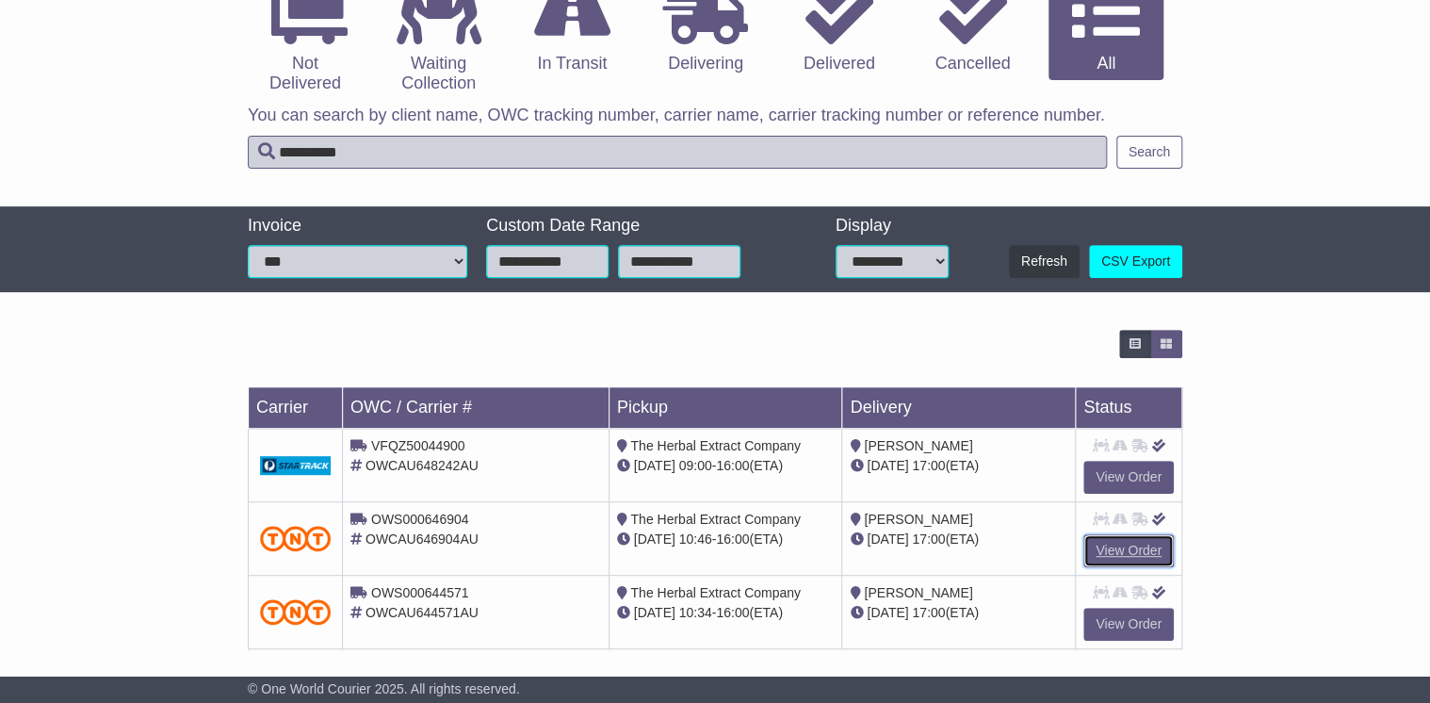
click at [1118, 540] on link "View Order" at bounding box center [1128, 550] width 90 height 33
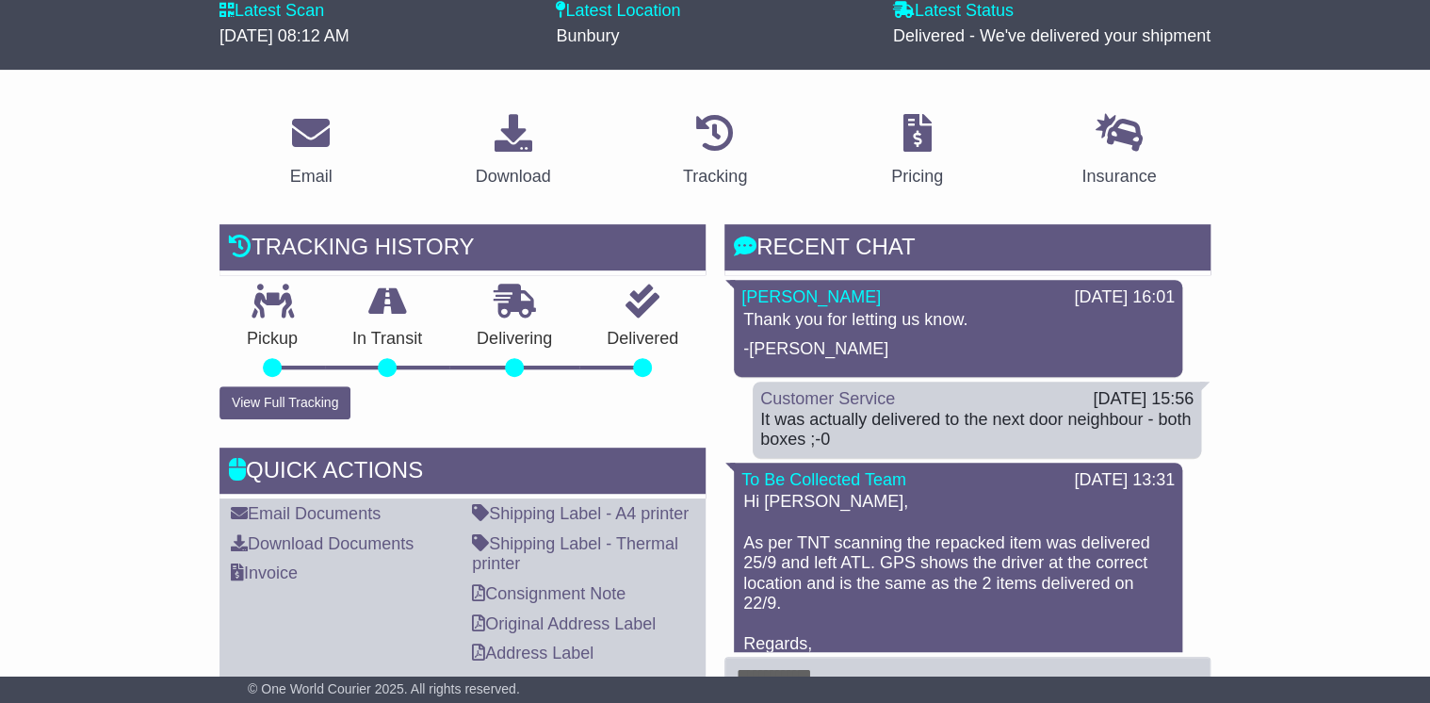
scroll to position [301, 0]
